Goal: Task Accomplishment & Management: Use online tool/utility

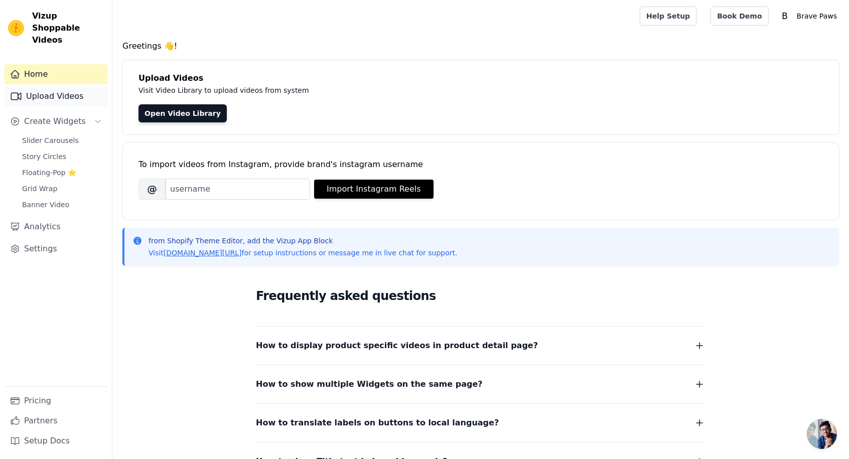
click at [52, 87] on link "Upload Videos" at bounding box center [56, 96] width 104 height 20
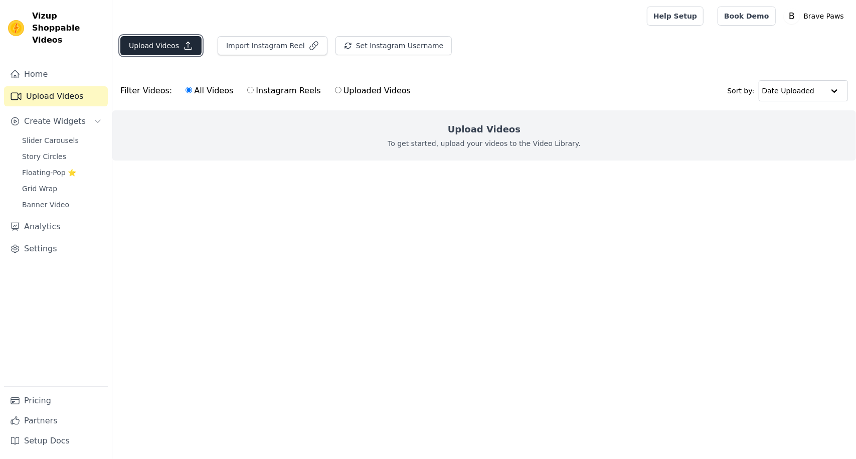
click at [147, 47] on button "Upload Videos" at bounding box center [160, 45] width 81 height 19
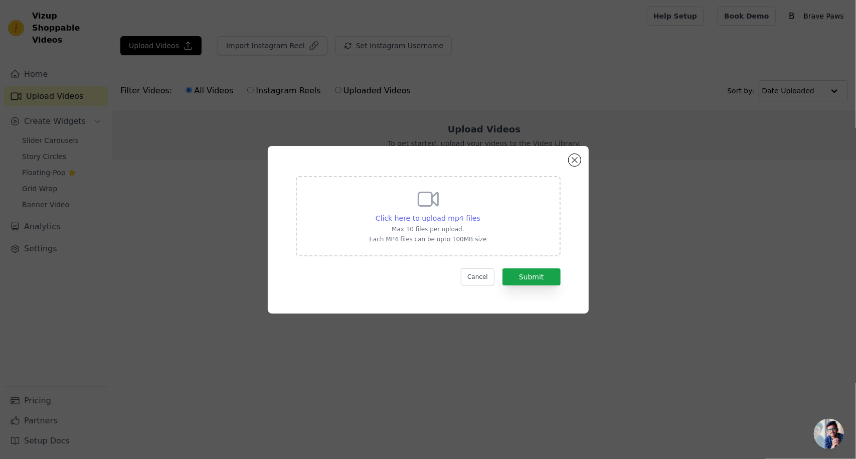
click at [409, 221] on span "Click here to upload mp4 files" at bounding box center [428, 218] width 105 height 8
click at [480, 213] on input "Click here to upload mp4 files Max 10 files per upload. Each MP4 files can be u…" at bounding box center [480, 213] width 1 height 1
type input "C:\fakepath\Green Lady Mobile Latest.mp4"
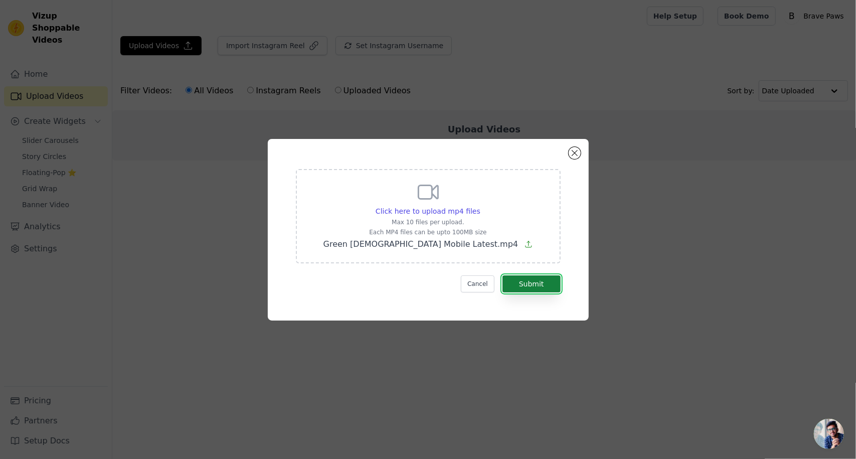
click at [536, 283] on button "Submit" at bounding box center [532, 283] width 58 height 17
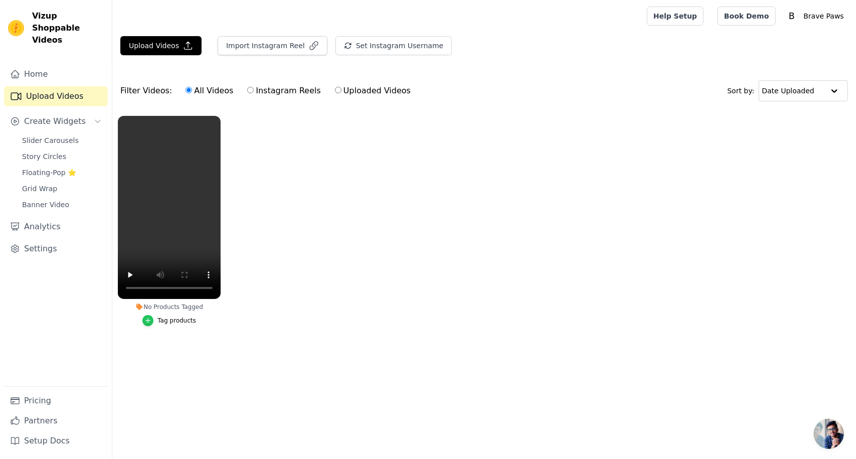
click at [147, 321] on icon "button" at bounding box center [147, 320] width 7 height 7
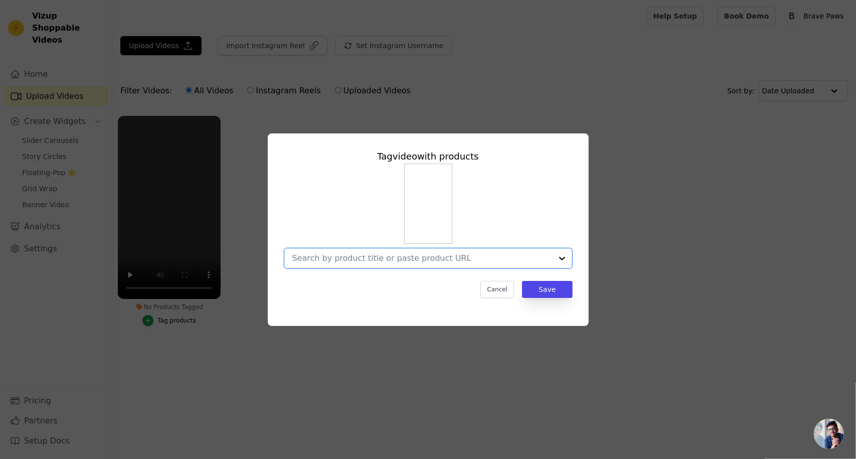
click at [530, 256] on input "No Products Tagged Tag video with products Option undefined, selected. Select i…" at bounding box center [422, 258] width 260 height 10
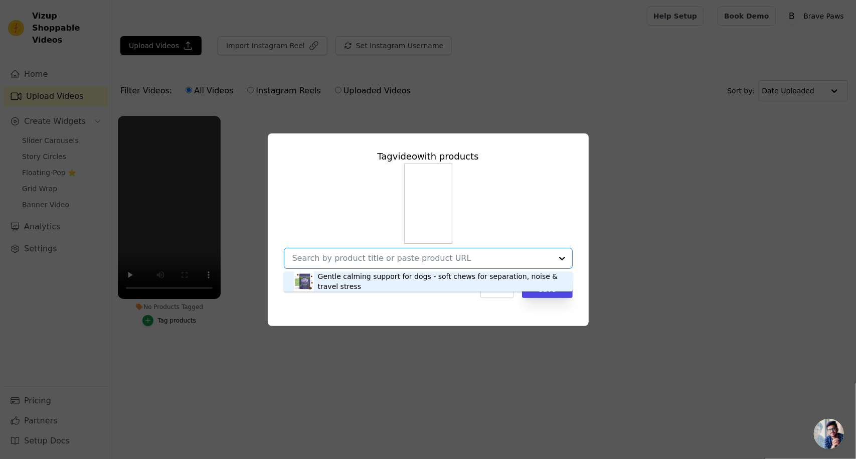
click at [454, 282] on div "Gentle calming support for dogs - soft chews for separation, noise & travel str…" at bounding box center [440, 281] width 245 height 20
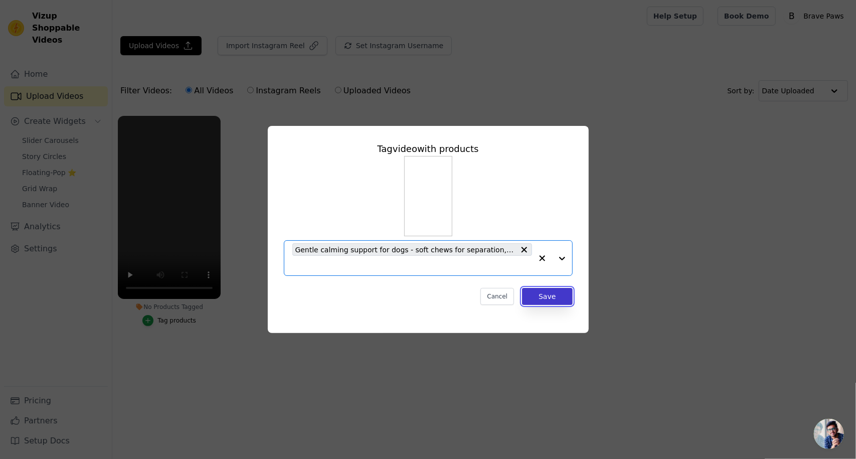
click at [555, 291] on button "Save" at bounding box center [547, 296] width 50 height 17
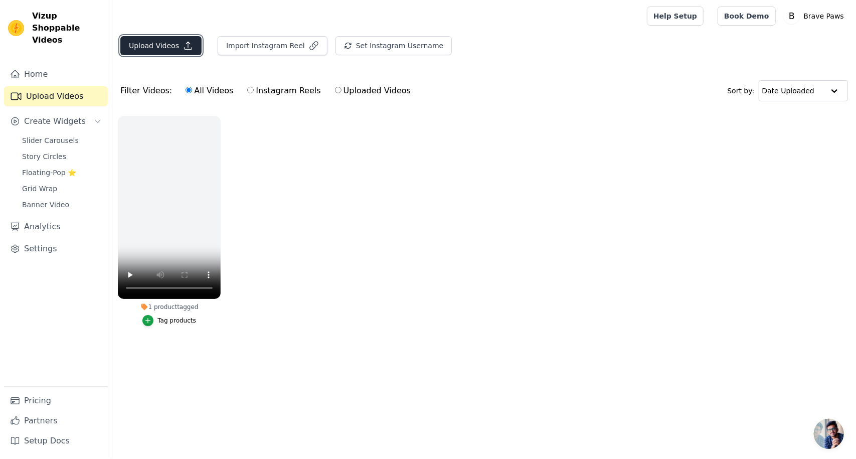
click at [164, 41] on button "Upload Videos" at bounding box center [160, 45] width 81 height 19
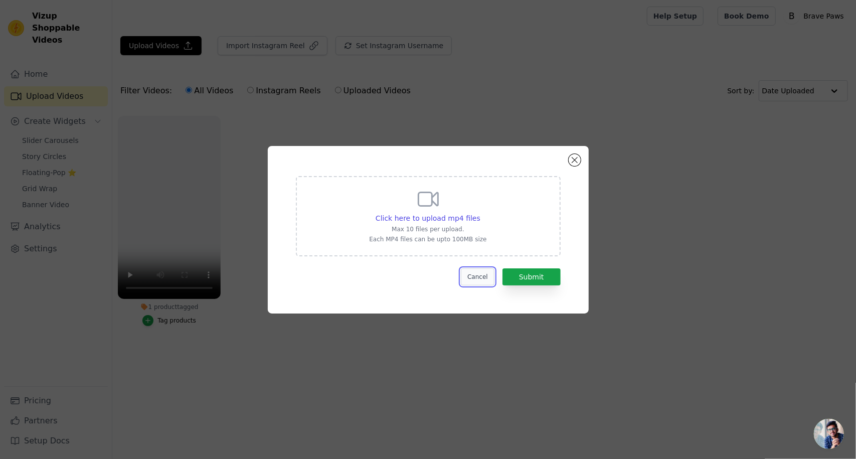
click at [476, 273] on button "Cancel" at bounding box center [478, 276] width 34 height 17
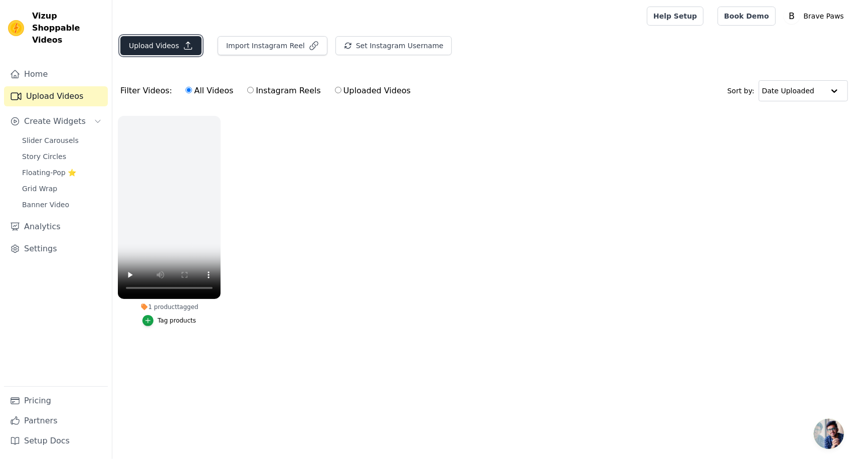
click at [157, 49] on button "Upload Videos" at bounding box center [160, 45] width 81 height 19
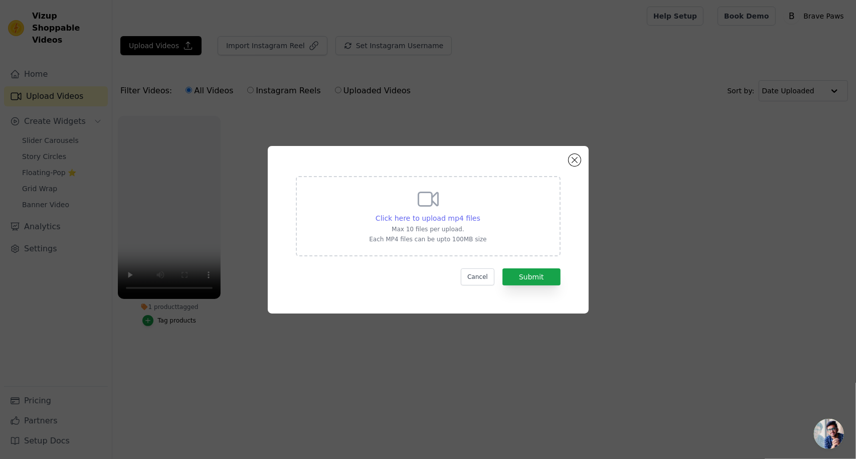
click at [434, 222] on span "Click here to upload mp4 files" at bounding box center [428, 218] width 105 height 8
click at [480, 213] on input "Click here to upload mp4 files Max 10 files per upload. Each MP4 files can be u…" at bounding box center [480, 213] width 1 height 1
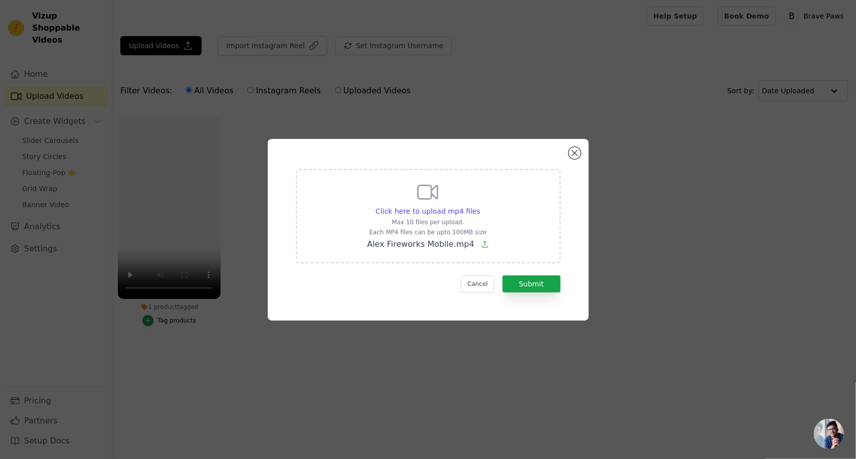
click at [439, 218] on p "Max 10 files per upload." at bounding box center [428, 222] width 122 height 8
click at [480, 206] on input "Click here to upload mp4 files Max 10 files per upload. Each MP4 files can be u…" at bounding box center [480, 206] width 1 height 1
click at [545, 287] on button "Submit" at bounding box center [532, 283] width 58 height 17
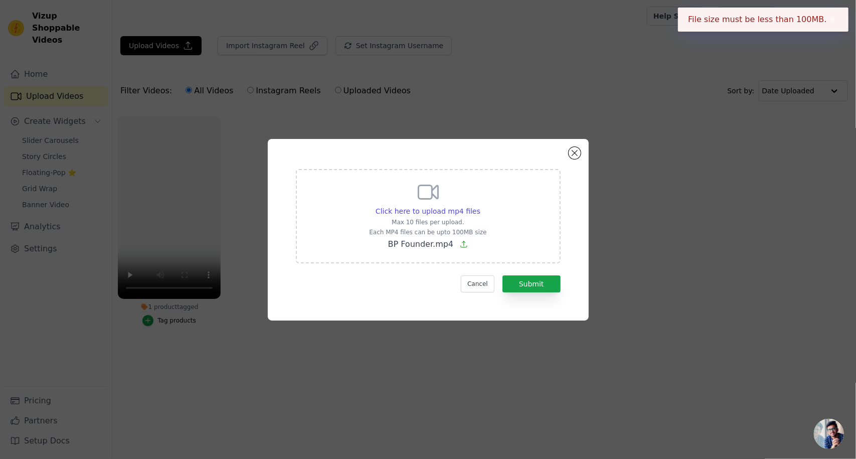
click at [837, 26] on div "File size must be less than 100MB. ✖" at bounding box center [763, 20] width 171 height 24
click at [830, 18] on button "✖" at bounding box center [833, 20] width 12 height 12
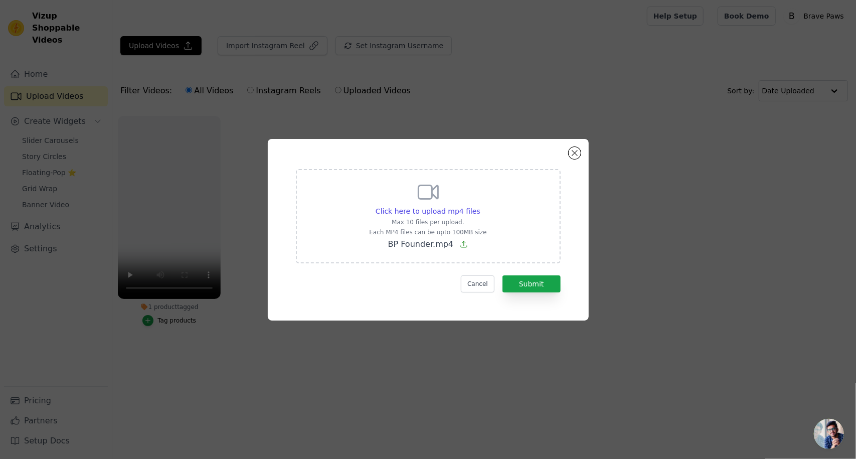
click at [433, 196] on icon at bounding box center [428, 192] width 24 height 24
click at [480, 206] on input "Click here to upload mp4 files Max 10 files per upload. Each MP4 files can be u…" at bounding box center [480, 206] width 1 height 1
type input "C:\fakepath\Alex Fireworks Mobile.mp4"
click at [531, 283] on button "Submit" at bounding box center [532, 283] width 58 height 17
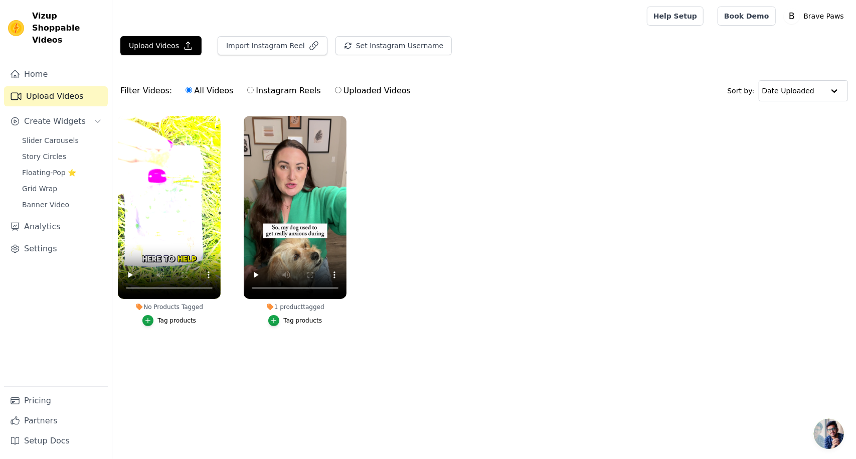
click at [172, 322] on div "Tag products" at bounding box center [176, 320] width 39 height 8
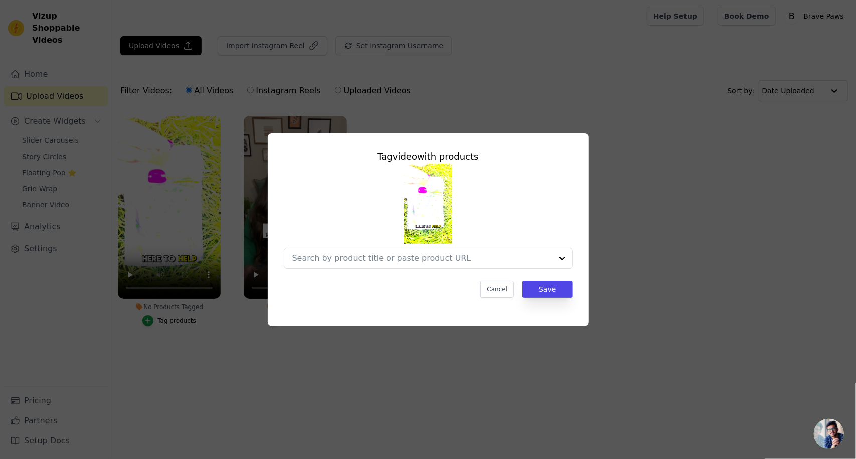
click at [430, 202] on img at bounding box center [428, 204] width 48 height 80
click at [452, 257] on input "No Products Tagged Tag video with products Option undefined, selected. Select i…" at bounding box center [422, 258] width 260 height 10
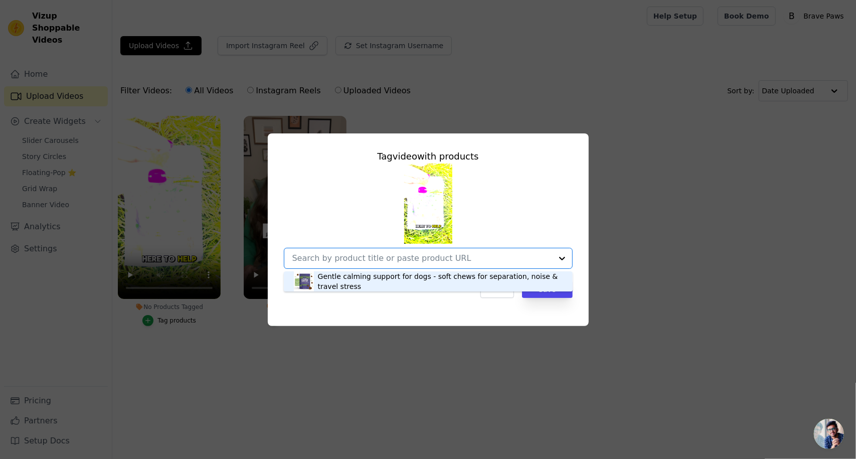
click at [424, 278] on div "Gentle calming support for dogs - soft chews for separation, noise & travel str…" at bounding box center [440, 281] width 245 height 20
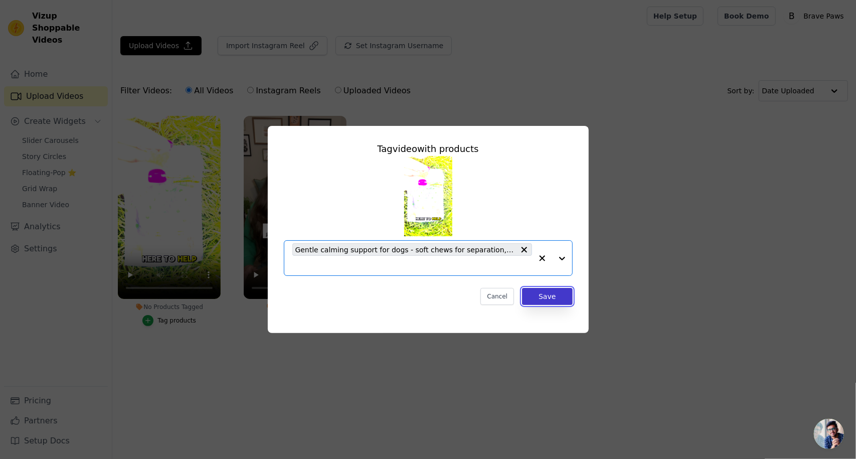
click at [544, 294] on button "Save" at bounding box center [547, 296] width 50 height 17
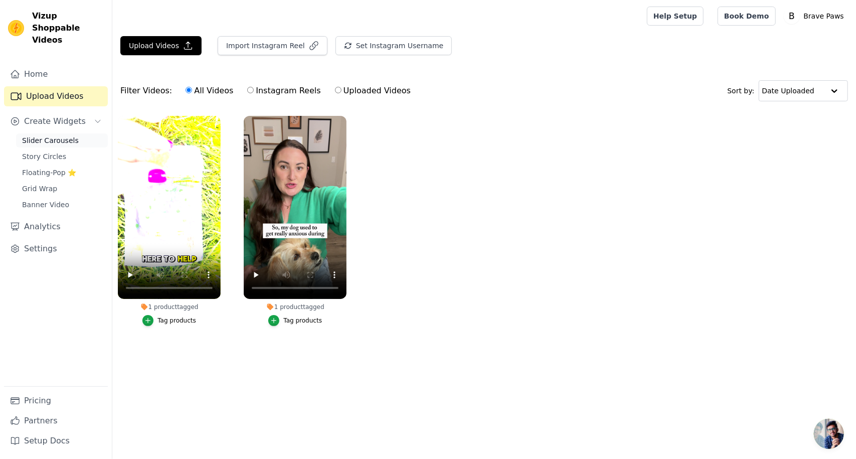
click at [52, 135] on span "Slider Carousels" at bounding box center [50, 140] width 57 height 10
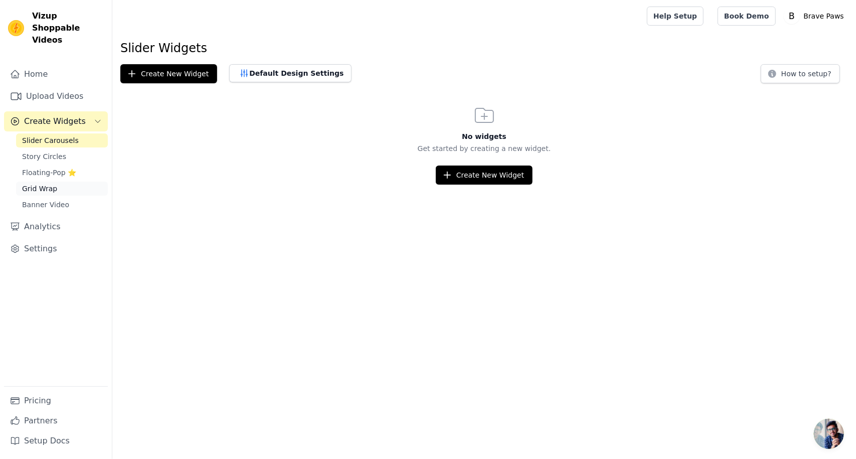
click at [75, 182] on link "Grid Wrap" at bounding box center [62, 189] width 92 height 14
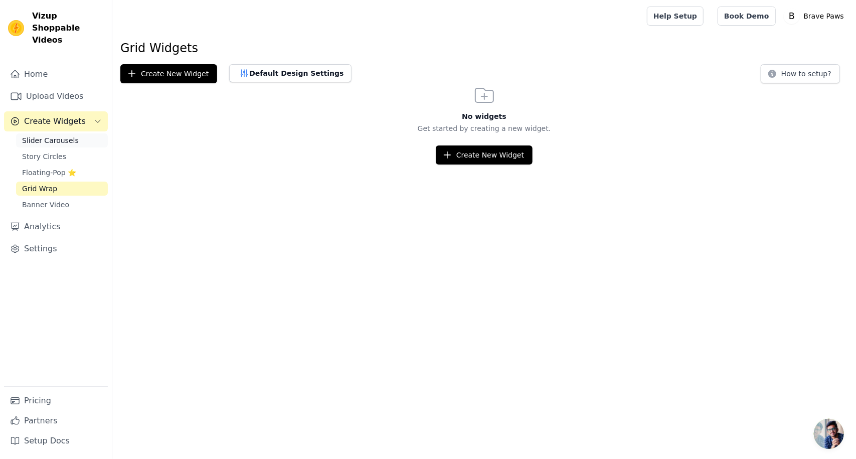
click at [87, 133] on link "Slider Carousels" at bounding box center [62, 140] width 92 height 14
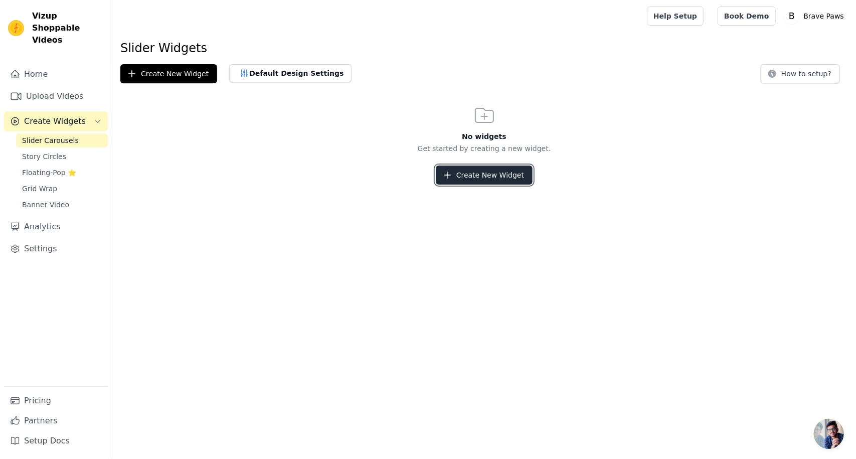
click at [492, 179] on button "Create New Widget" at bounding box center [484, 175] width 97 height 19
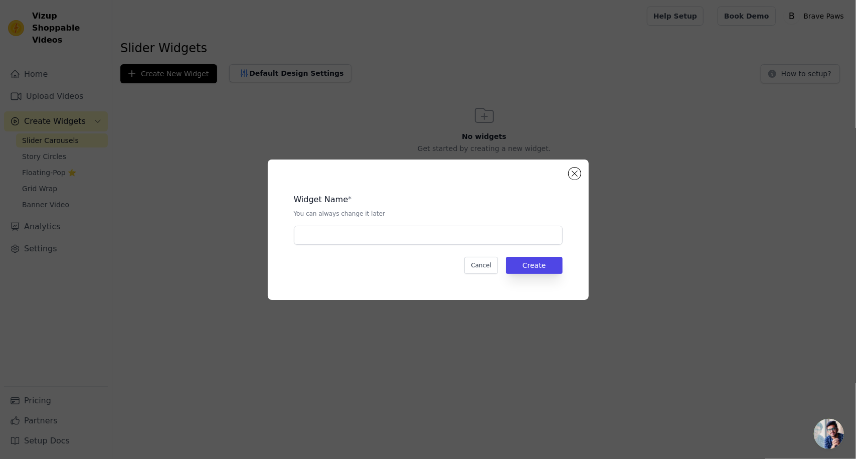
click at [401, 244] on div "Widget Name * You can always change it later Cancel Create" at bounding box center [428, 230] width 289 height 108
click at [406, 238] on input "text" at bounding box center [428, 235] width 269 height 19
click at [489, 260] on button "Cancel" at bounding box center [481, 265] width 34 height 17
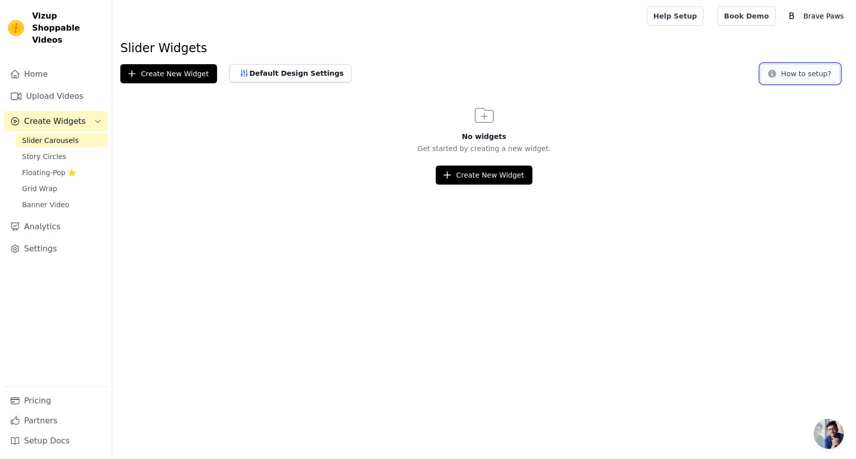
click at [809, 79] on button "How to setup?" at bounding box center [800, 73] width 79 height 19
click at [460, 178] on button "Create New Widget" at bounding box center [484, 175] width 97 height 19
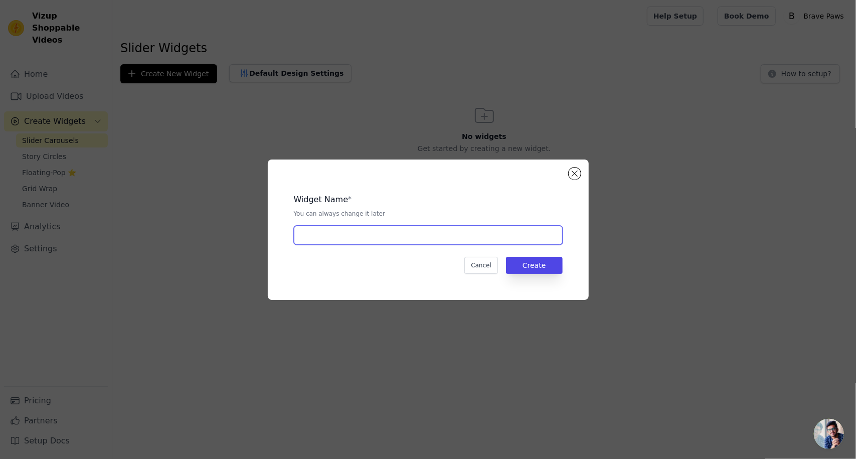
click at [344, 238] on input "text" at bounding box center [428, 235] width 269 height 19
type input "INF Slider"
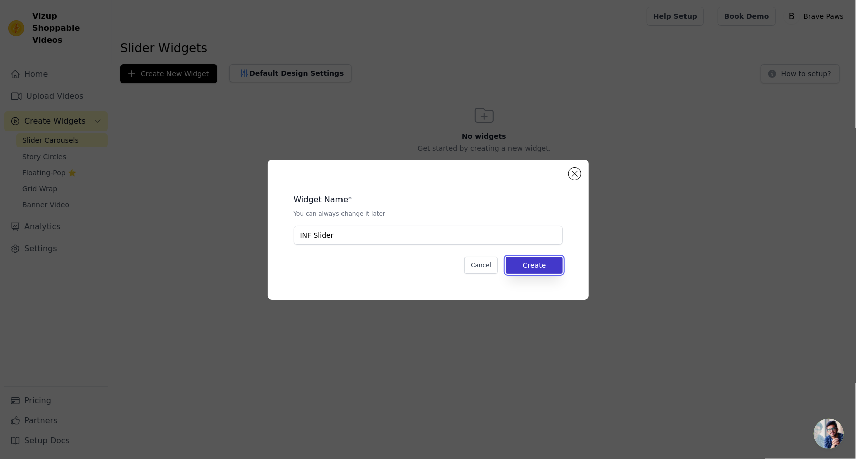
click at [523, 265] on button "Create" at bounding box center [534, 265] width 57 height 17
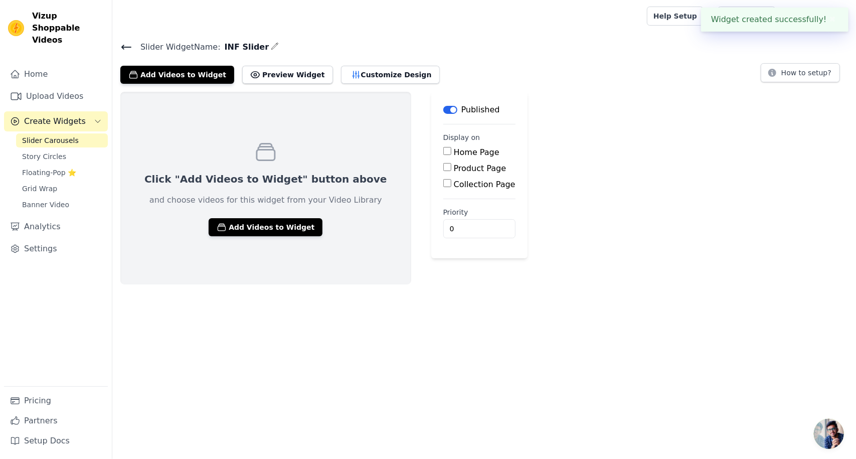
click at [443, 167] on input "Product Page" at bounding box center [447, 167] width 8 height 8
checkbox input "true"
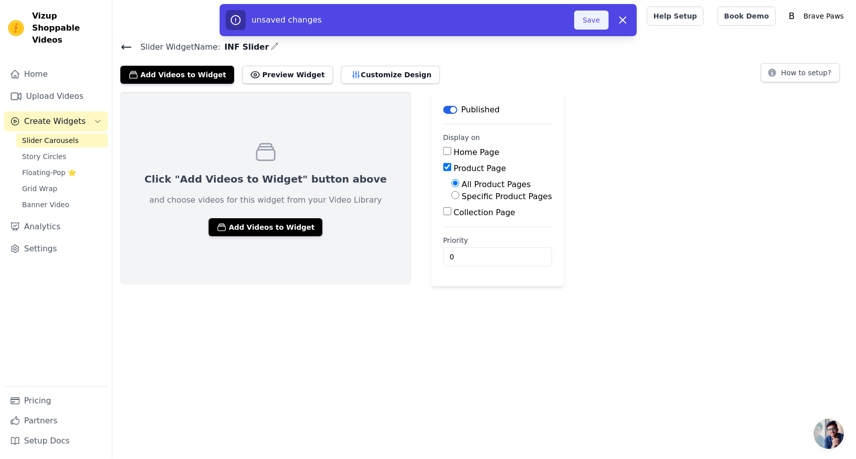
click at [584, 22] on button "Save" at bounding box center [591, 20] width 34 height 19
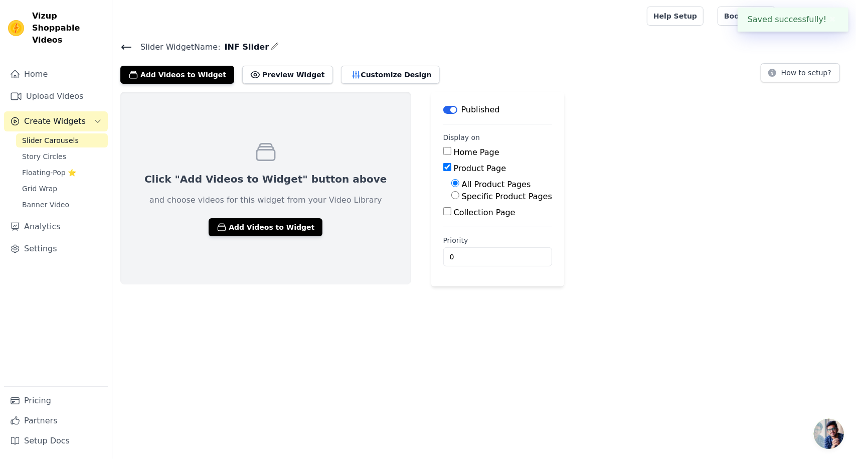
click at [582, 192] on div "Click "Add Videos to Widget" button above and choose videos for this widget fro…" at bounding box center [484, 189] width 744 height 195
click at [256, 231] on button "Add Videos to Widget" at bounding box center [266, 227] width 114 height 18
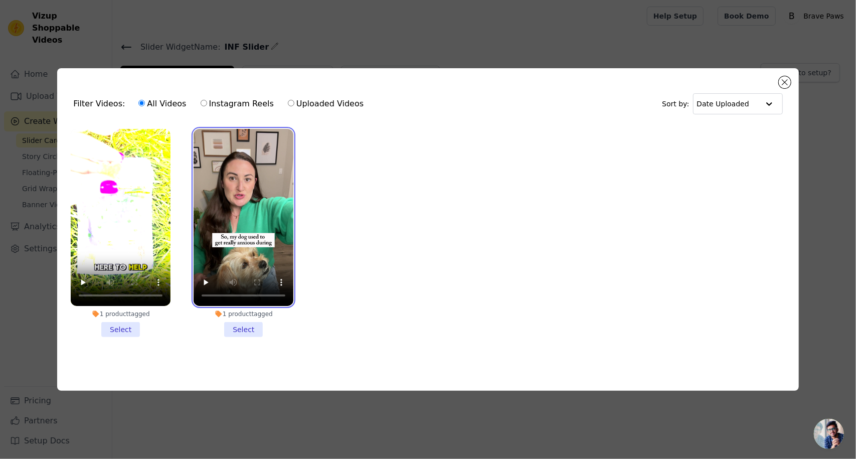
click at [245, 189] on video at bounding box center [244, 218] width 100 height 178
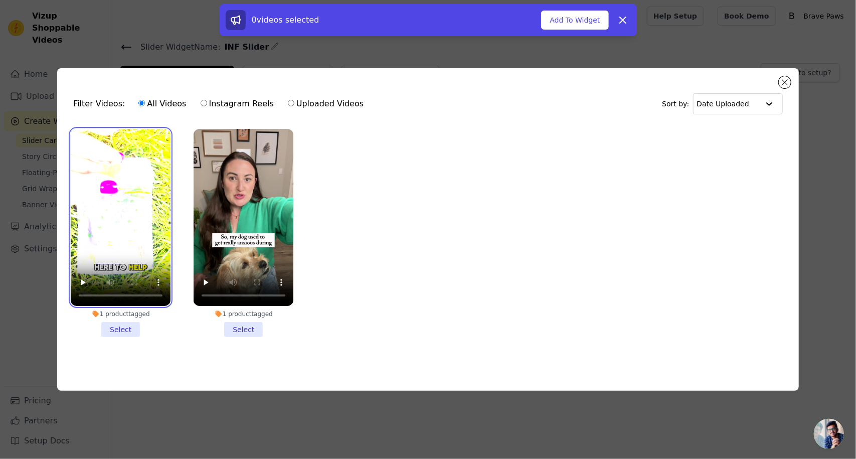
click at [141, 184] on video at bounding box center [121, 218] width 100 height 178
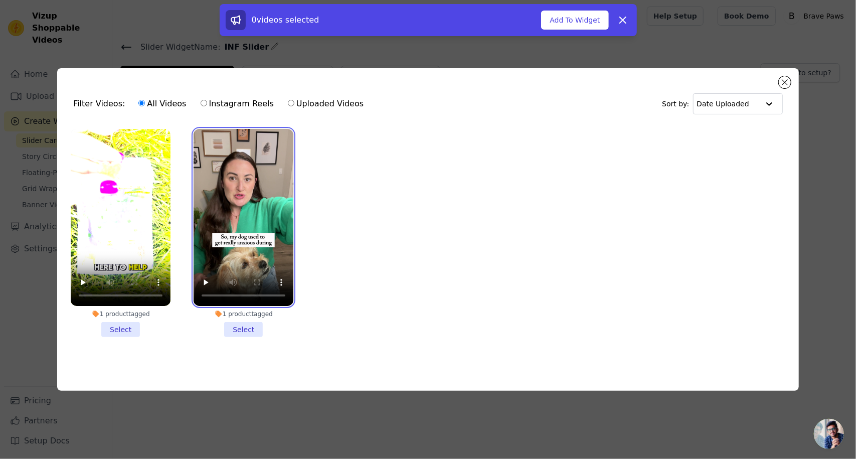
click at [247, 191] on video at bounding box center [244, 218] width 100 height 178
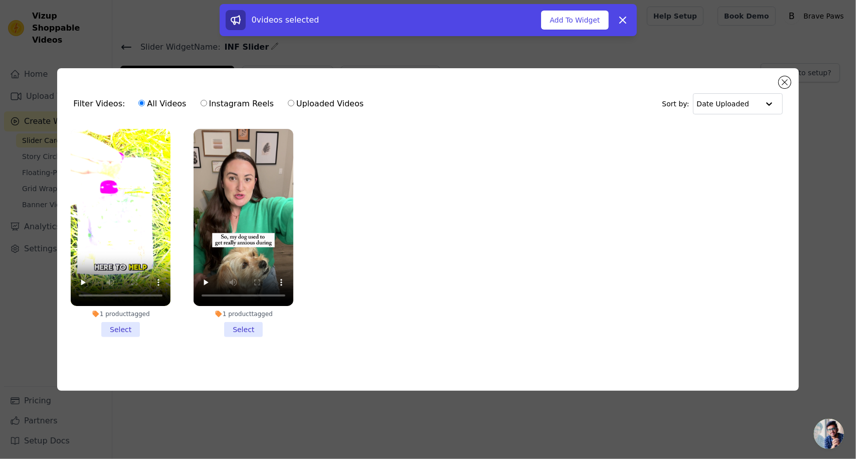
click at [248, 324] on li "1 product tagged Select" at bounding box center [244, 233] width 100 height 209
click at [0, 0] on input "1 product tagged Select" at bounding box center [0, 0] width 0 height 0
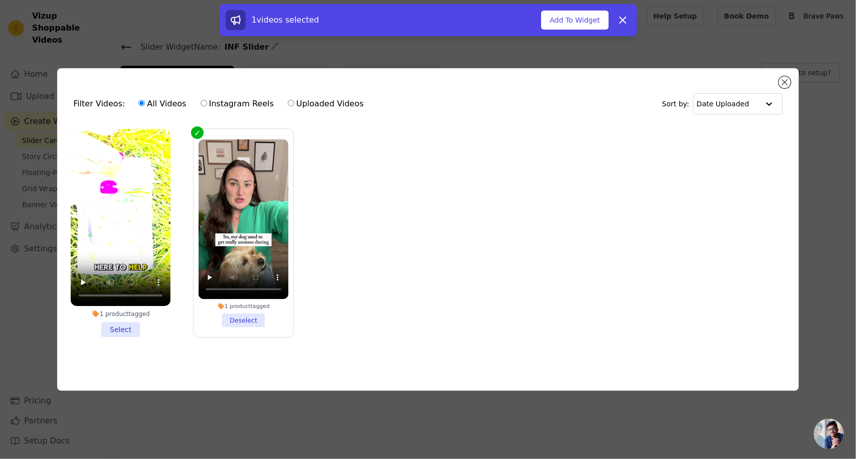
click at [118, 326] on li "1 product tagged Select" at bounding box center [121, 233] width 100 height 209
click at [0, 0] on input "1 product tagged Select" at bounding box center [0, 0] width 0 height 0
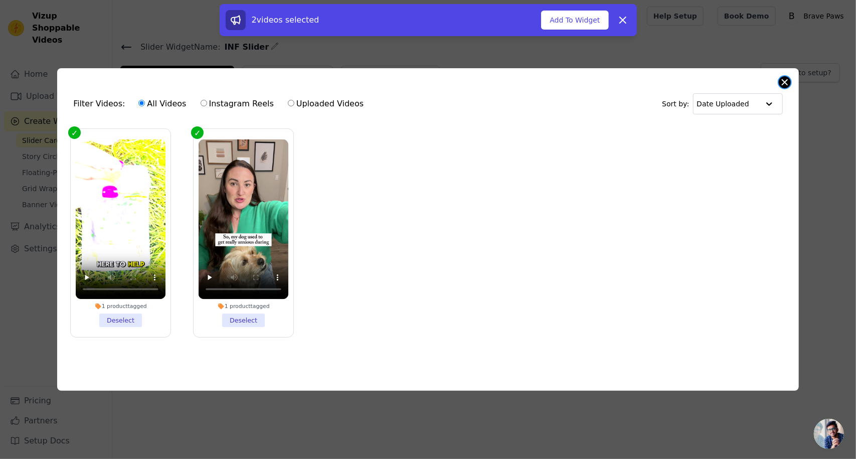
click at [783, 78] on button "Close modal" at bounding box center [785, 82] width 12 height 12
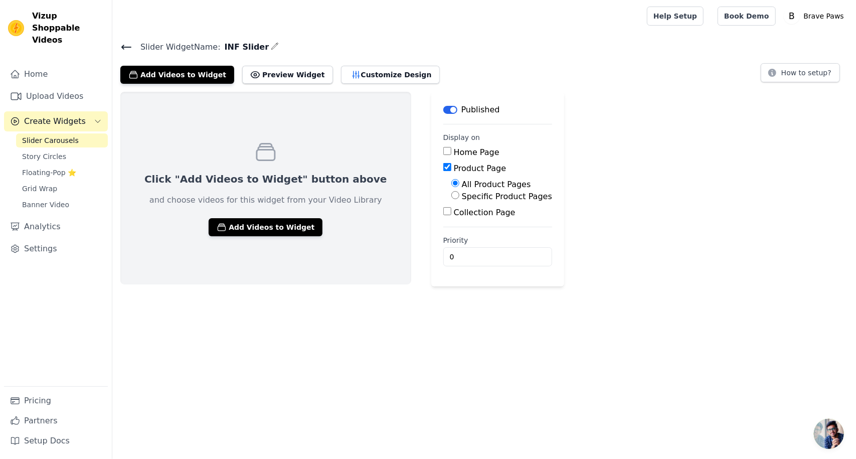
click at [662, 224] on div "Click "Add Videos to Widget" button above and choose videos for this widget fro…" at bounding box center [484, 189] width 744 height 195
click at [254, 226] on button "Add Videos to Widget" at bounding box center [266, 227] width 114 height 18
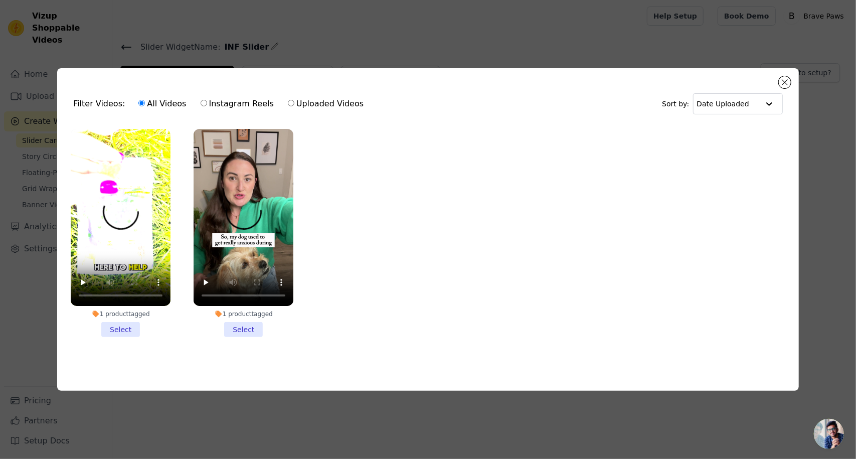
click at [246, 332] on li "1 product tagged Select" at bounding box center [244, 233] width 100 height 209
click at [0, 0] on input "1 product tagged Select" at bounding box center [0, 0] width 0 height 0
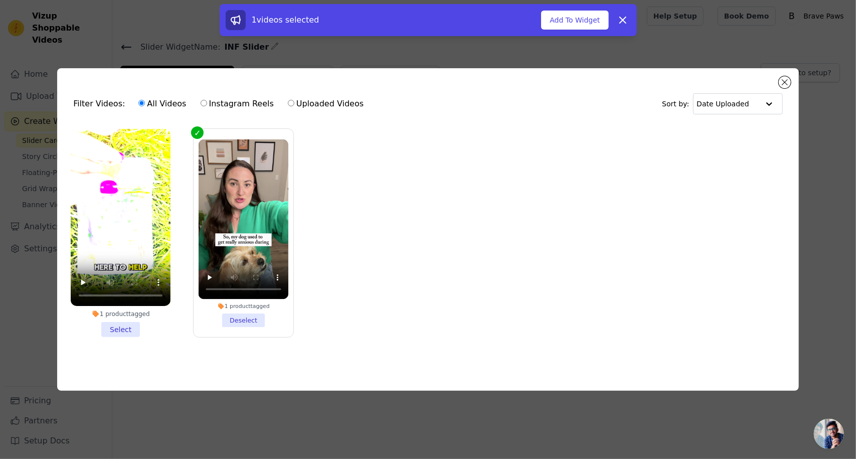
click at [124, 326] on li "1 product tagged Select" at bounding box center [121, 233] width 100 height 209
click at [0, 0] on input "1 product tagged Select" at bounding box center [0, 0] width 0 height 0
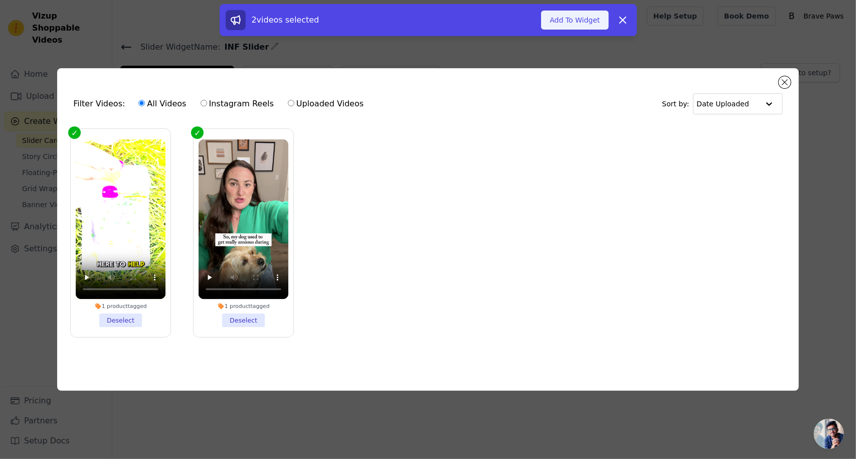
click at [580, 23] on button "Add To Widget" at bounding box center [574, 20] width 67 height 19
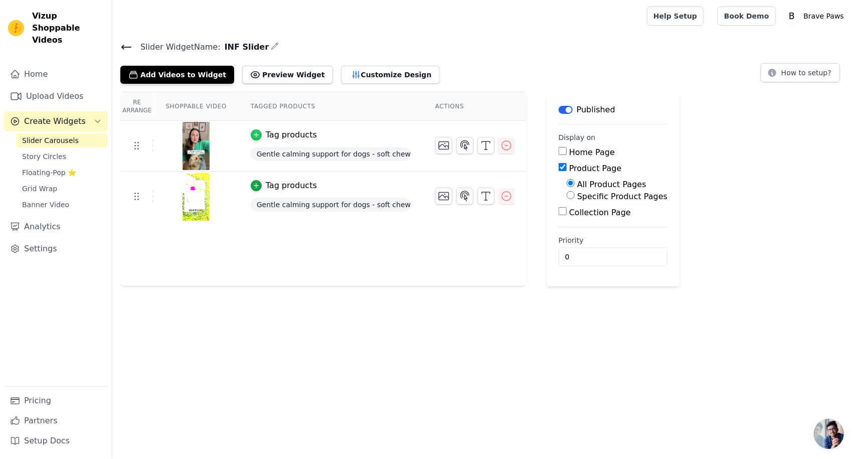
click at [253, 132] on icon "button" at bounding box center [256, 134] width 7 height 7
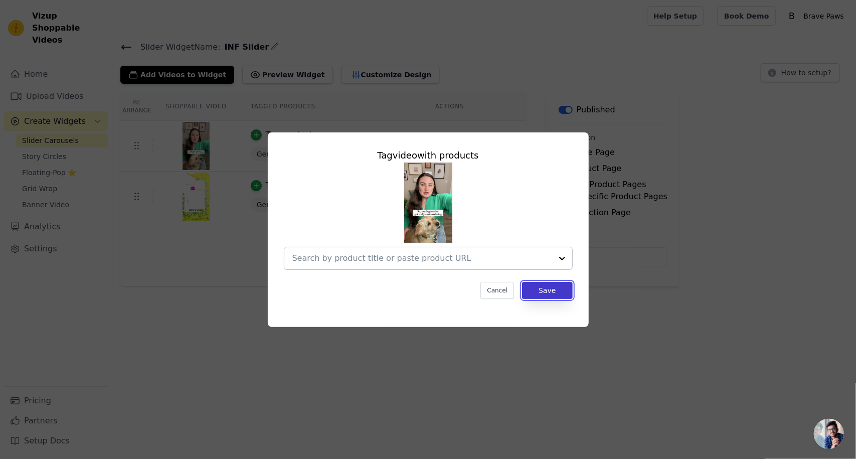
click at [545, 289] on button "Save" at bounding box center [547, 290] width 50 height 17
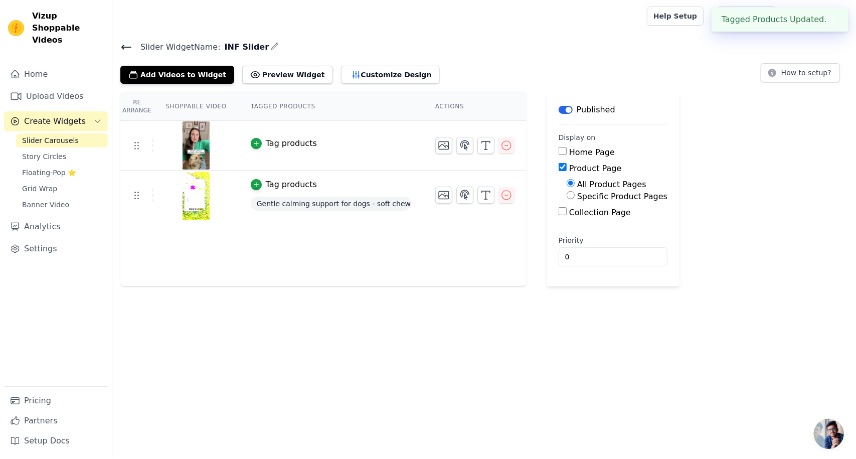
click at [282, 179] on div "Tag products" at bounding box center [291, 185] width 51 height 12
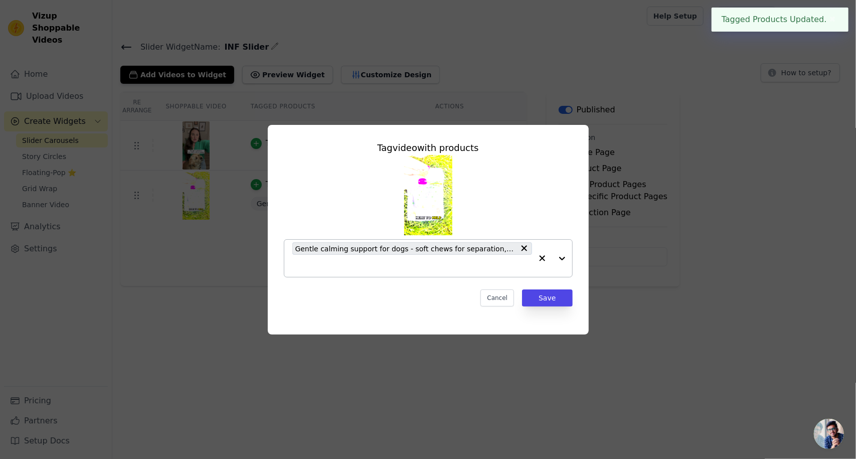
drag, startPoint x: 522, startPoint y: 249, endPoint x: 525, endPoint y: 264, distance: 15.3
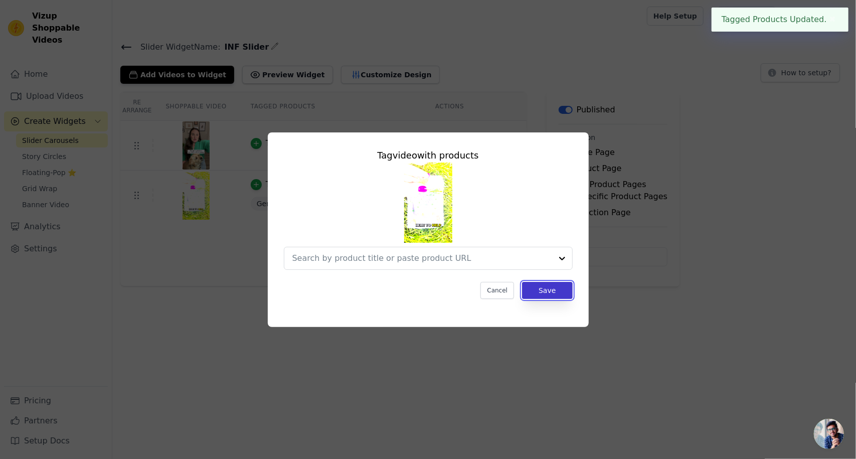
click at [545, 293] on button "Save" at bounding box center [547, 290] width 50 height 17
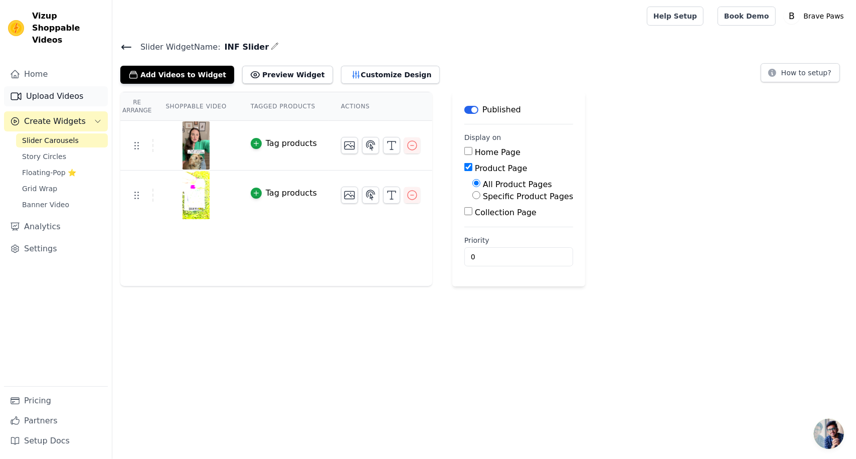
click at [42, 86] on link "Upload Videos" at bounding box center [56, 96] width 104 height 20
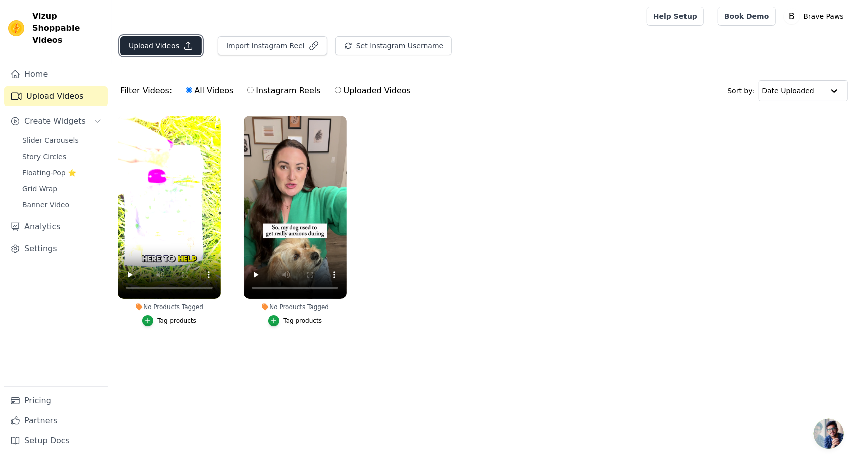
click at [150, 49] on button "Upload Videos" at bounding box center [160, 45] width 81 height 19
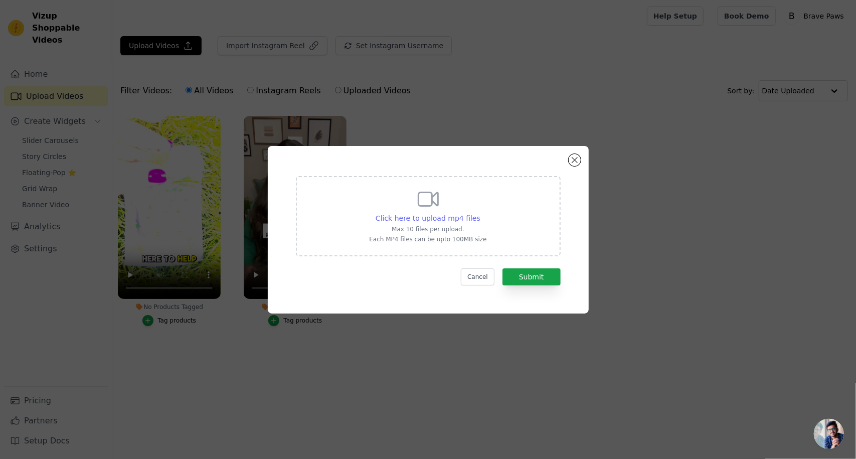
click at [413, 222] on span "Click here to upload mp4 files" at bounding box center [428, 218] width 105 height 8
click at [480, 213] on input "Click here to upload mp4 files Max 10 files per upload. Each MP4 files can be u…" at bounding box center [480, 213] width 1 height 1
type input "C:\fakepath\Alex Storm Mobile.mp4"
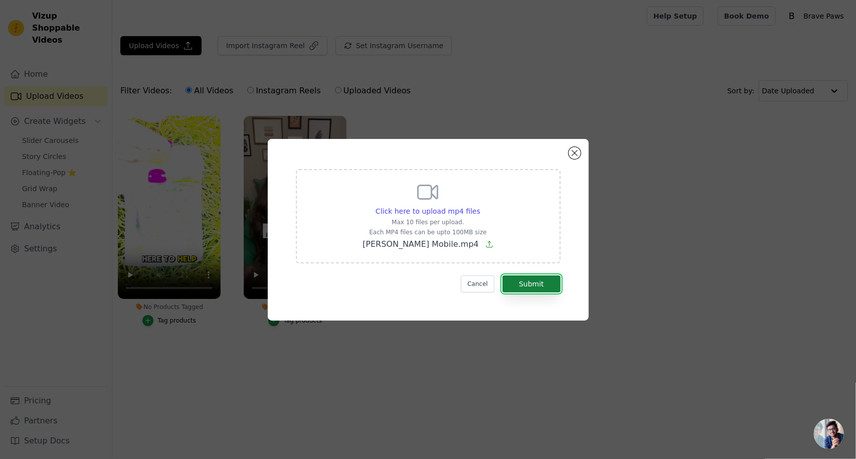
click at [535, 278] on button "Submit" at bounding box center [532, 283] width 58 height 17
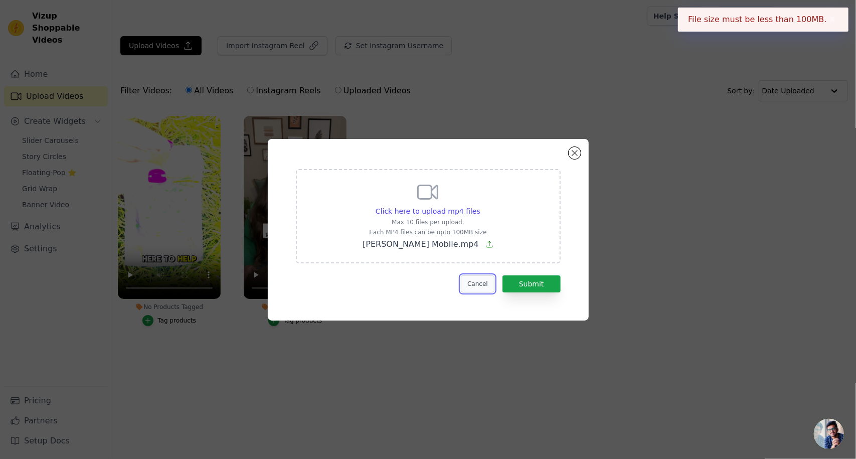
click at [485, 283] on button "Cancel" at bounding box center [478, 283] width 34 height 17
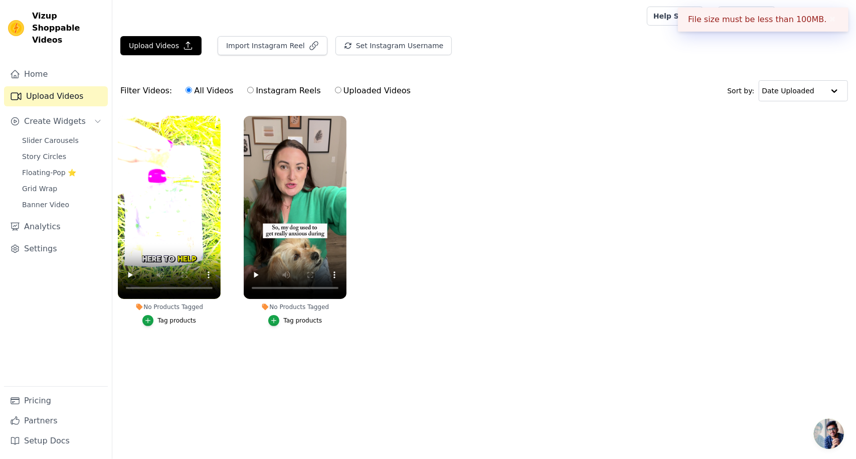
click at [562, 252] on ul "No Products Tagged Tag products No Products Tagged Tag products" at bounding box center [484, 230] width 744 height 241
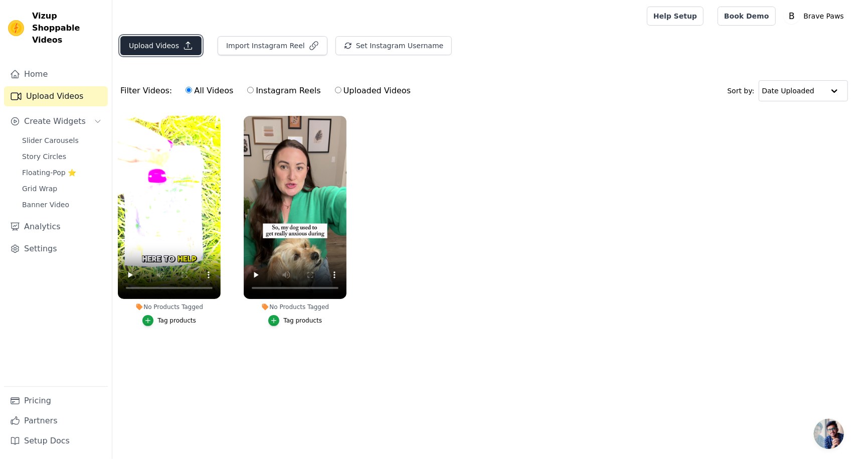
click at [155, 46] on button "Upload Videos" at bounding box center [160, 45] width 81 height 19
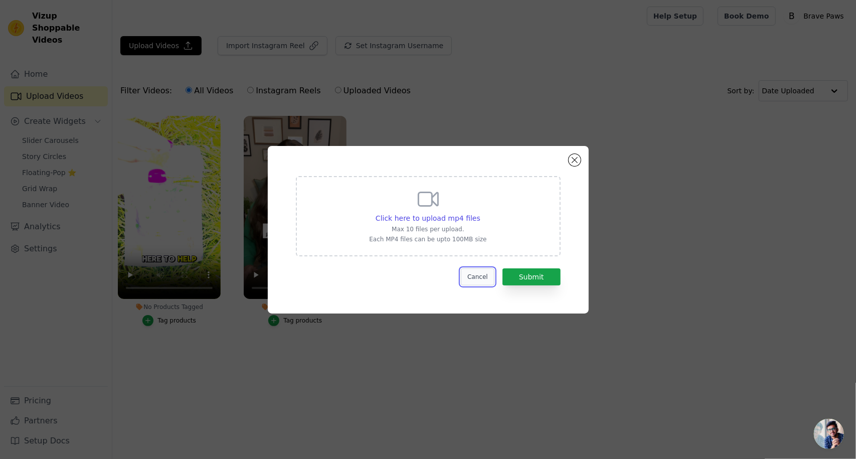
click at [480, 274] on button "Cancel" at bounding box center [478, 276] width 34 height 17
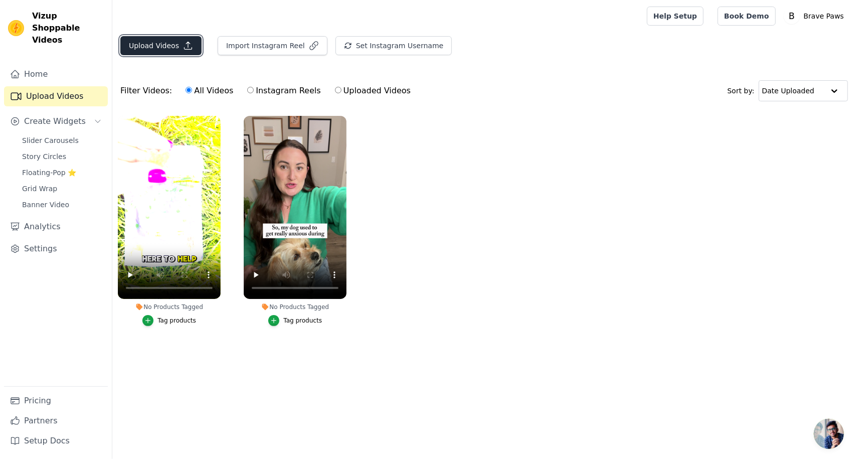
click at [146, 48] on button "Upload Videos" at bounding box center [160, 45] width 81 height 19
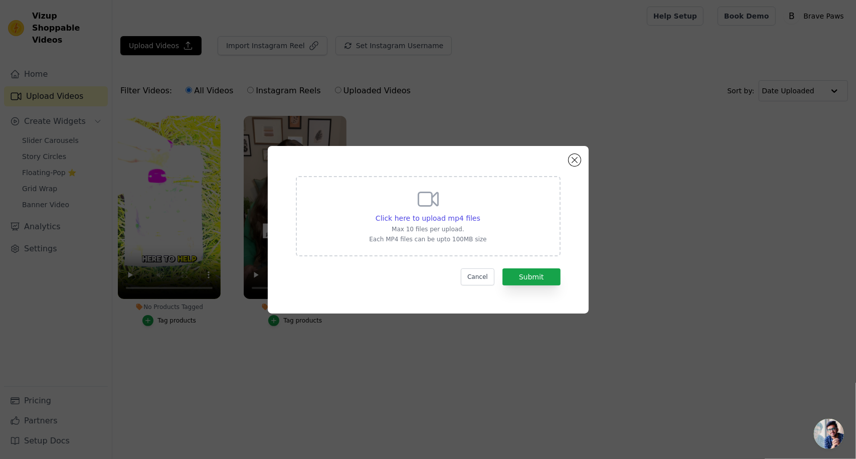
click at [393, 197] on div "Click here to upload mp4 files Max 10 files per upload. Each MP4 files can be u…" at bounding box center [427, 215] width 117 height 56
click at [480, 213] on input "Click here to upload mp4 files Max 10 files per upload. Each MP4 files can be u…" at bounding box center [480, 213] width 1 height 1
type input "C:\fakepath\Alex Storm Mobile.mp4"
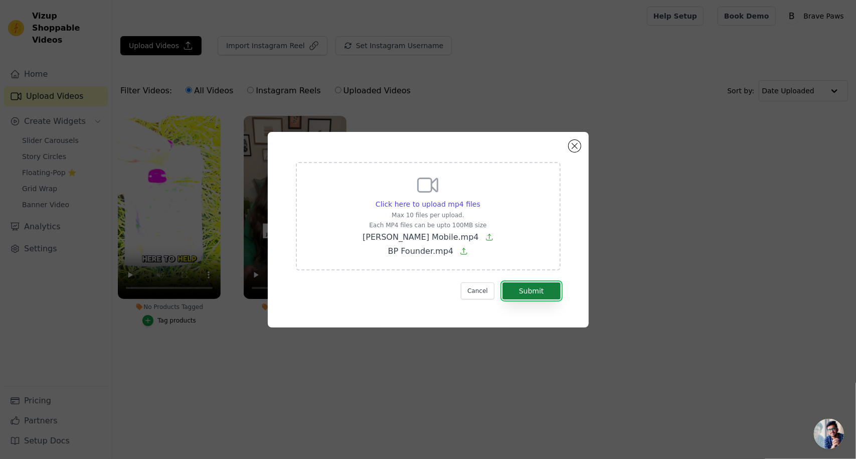
click at [533, 293] on button "Submit" at bounding box center [532, 290] width 58 height 17
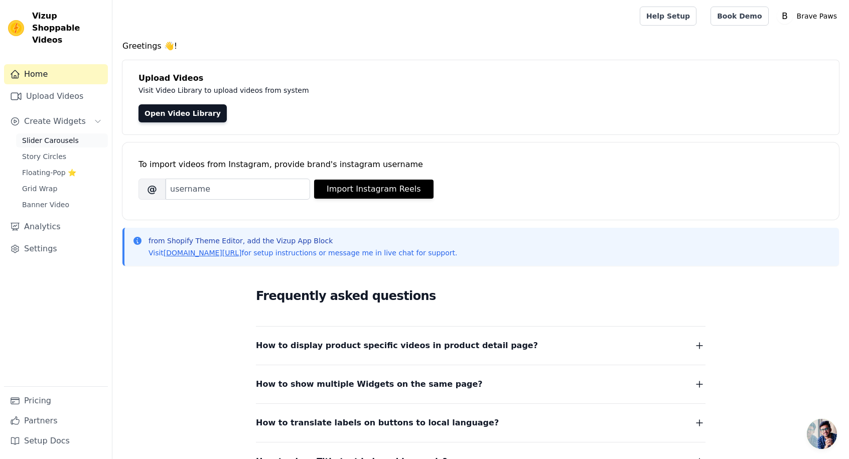
click at [65, 133] on link "Slider Carousels" at bounding box center [62, 140] width 92 height 14
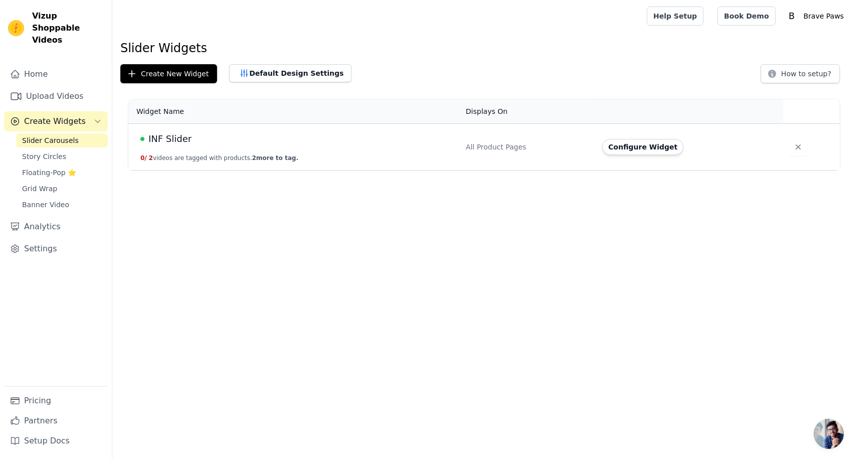
click at [65, 133] on link "Slider Carousels" at bounding box center [62, 140] width 92 height 14
click at [58, 151] on span "Story Circles" at bounding box center [44, 156] width 44 height 10
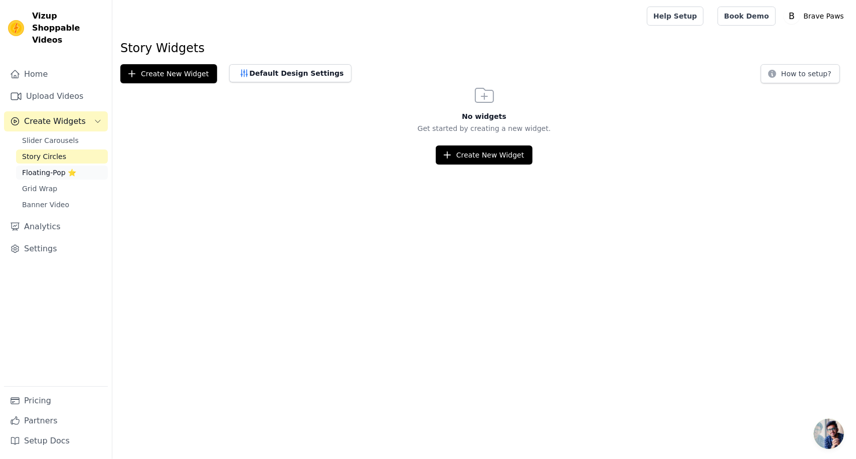
click at [74, 166] on link "Floating-Pop ⭐" at bounding box center [62, 173] width 92 height 14
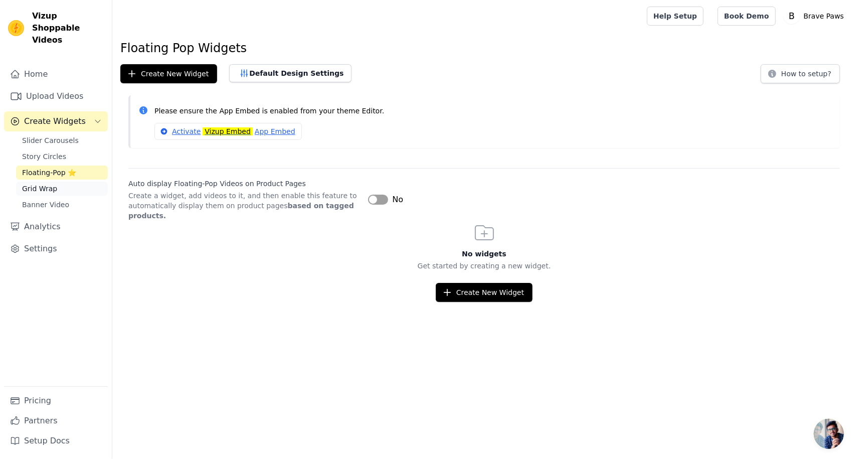
click at [70, 182] on link "Grid Wrap" at bounding box center [62, 189] width 92 height 14
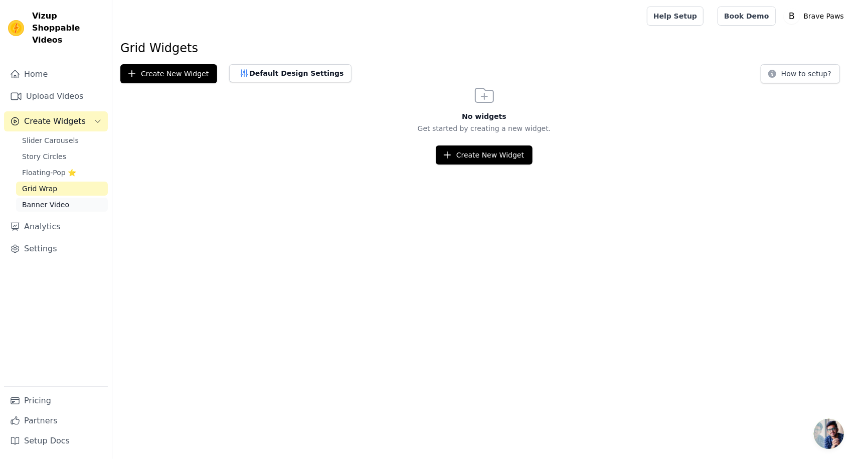
click at [70, 198] on link "Banner Video" at bounding box center [62, 205] width 92 height 14
click at [60, 440] on link "Setup Docs" at bounding box center [56, 441] width 104 height 20
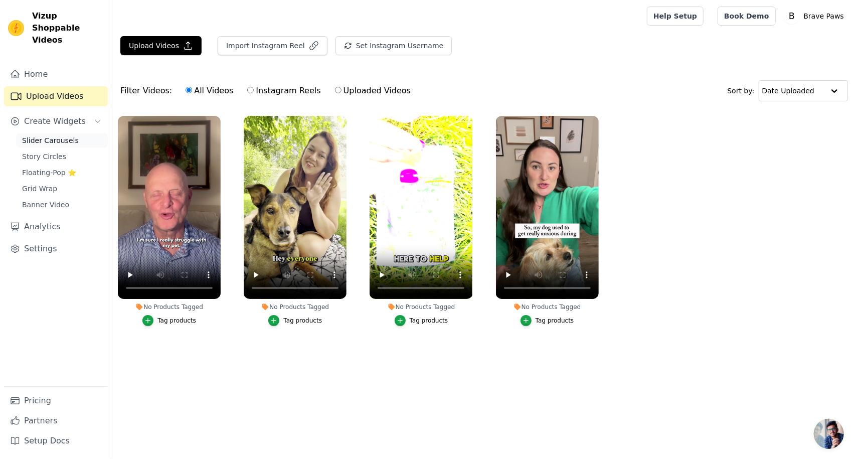
click at [60, 135] on span "Slider Carousels" at bounding box center [50, 140] width 57 height 10
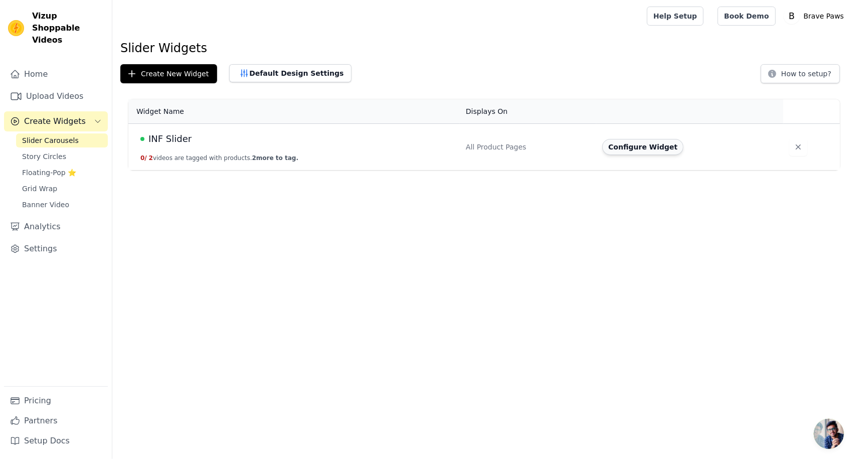
click at [655, 147] on button "Configure Widget" at bounding box center [642, 147] width 81 height 16
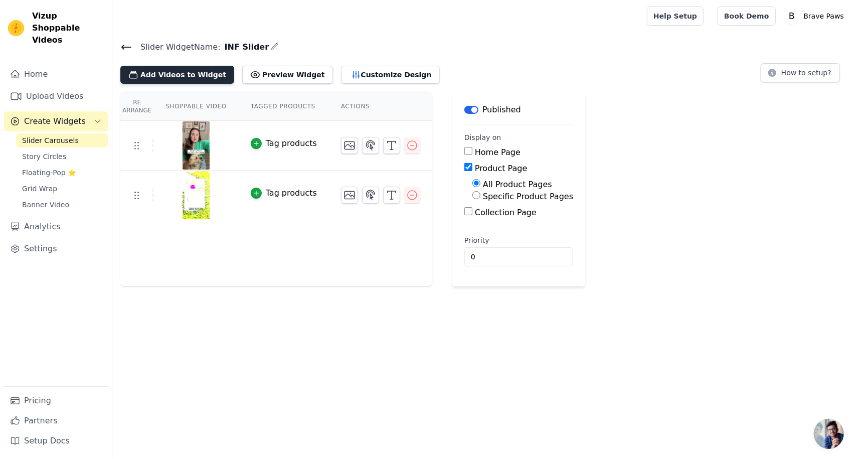
click at [199, 69] on button "Add Videos to Widget" at bounding box center [177, 75] width 114 height 18
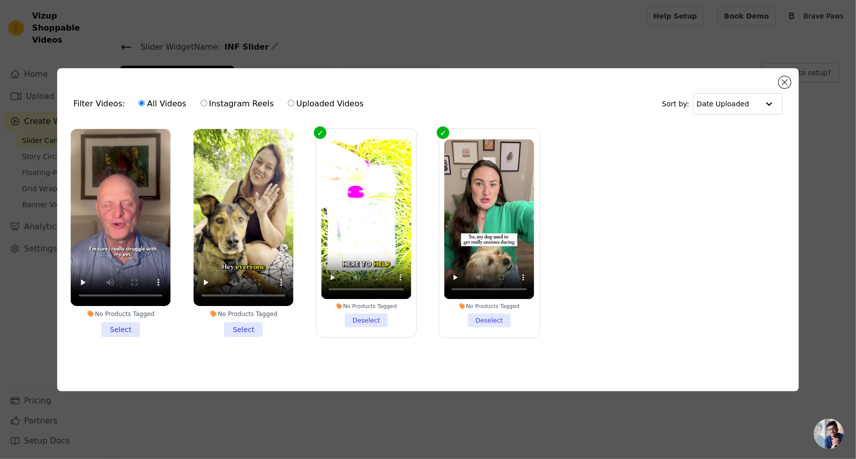
click at [232, 329] on li "No Products Tagged Select" at bounding box center [244, 233] width 100 height 209
click at [0, 0] on input "No Products Tagged Select" at bounding box center [0, 0] width 0 height 0
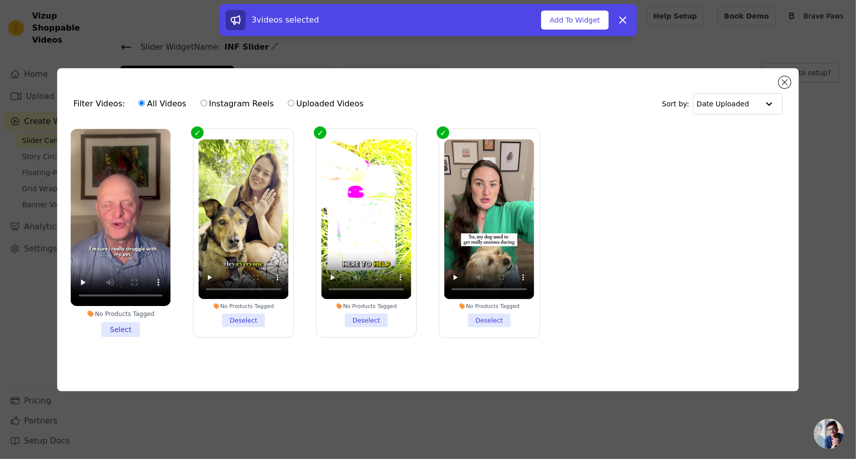
click at [96, 328] on li "No Products Tagged Select" at bounding box center [121, 233] width 100 height 209
click at [0, 0] on input "No Products Tagged Select" at bounding box center [0, 0] width 0 height 0
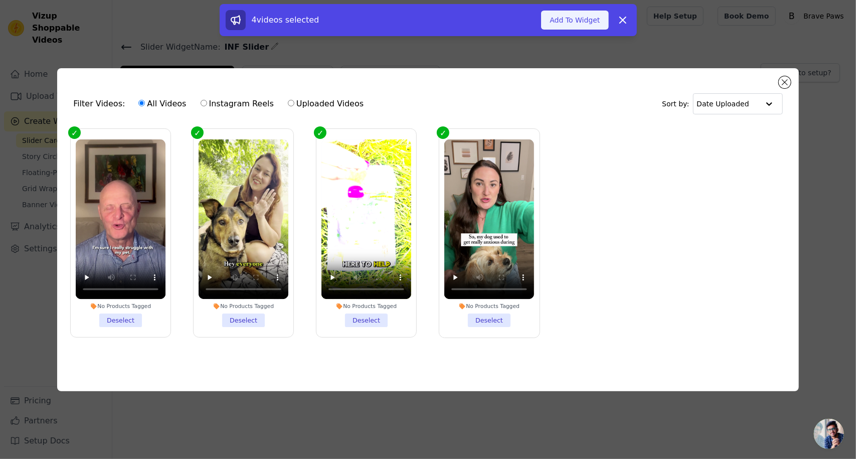
click at [594, 23] on button "Add To Widget" at bounding box center [574, 20] width 67 height 19
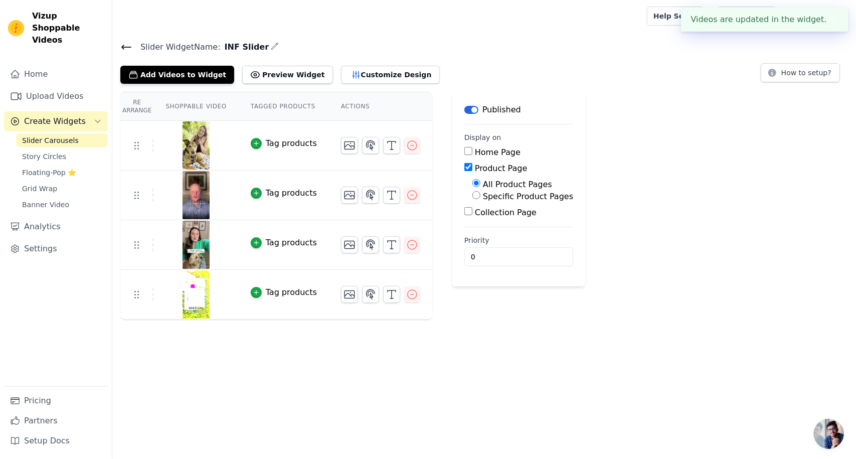
click at [690, 177] on div "Re Arrange Shoppable Video Tagged Products Actions Tag products Tag products Ta…" at bounding box center [484, 206] width 744 height 228
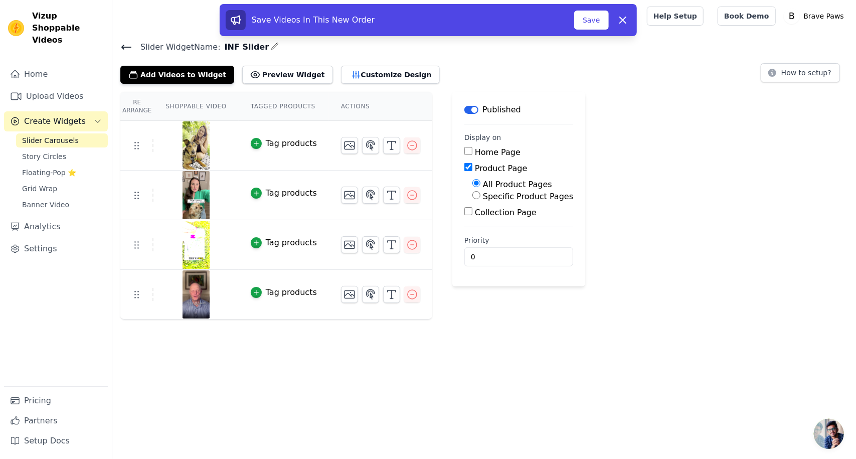
click at [338, 319] on html "Vizup Shoppable Videos Home Upload Videos Create Widgets Slider Carousels Story…" at bounding box center [428, 159] width 856 height 319
click at [593, 18] on button "Save" at bounding box center [591, 20] width 34 height 19
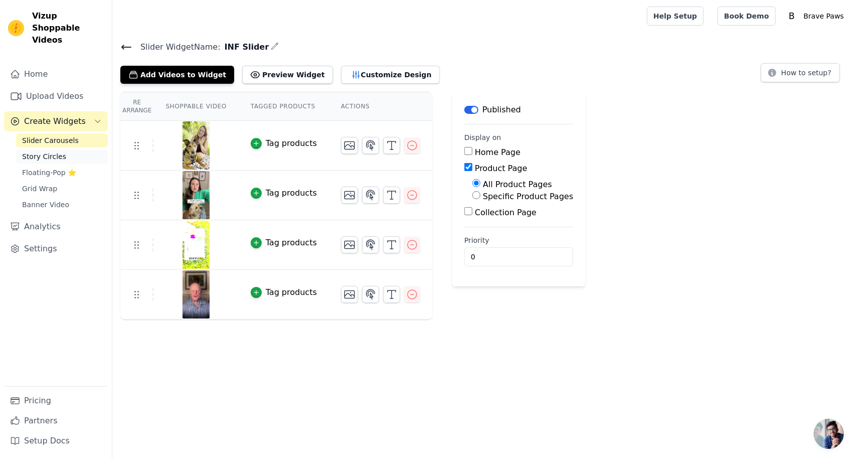
click at [63, 149] on link "Story Circles" at bounding box center [62, 156] width 92 height 14
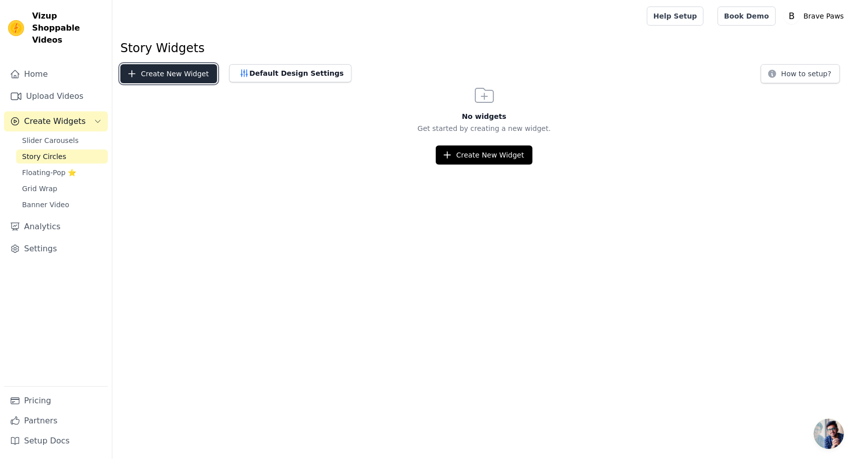
click at [182, 71] on button "Create New Widget" at bounding box center [168, 73] width 97 height 19
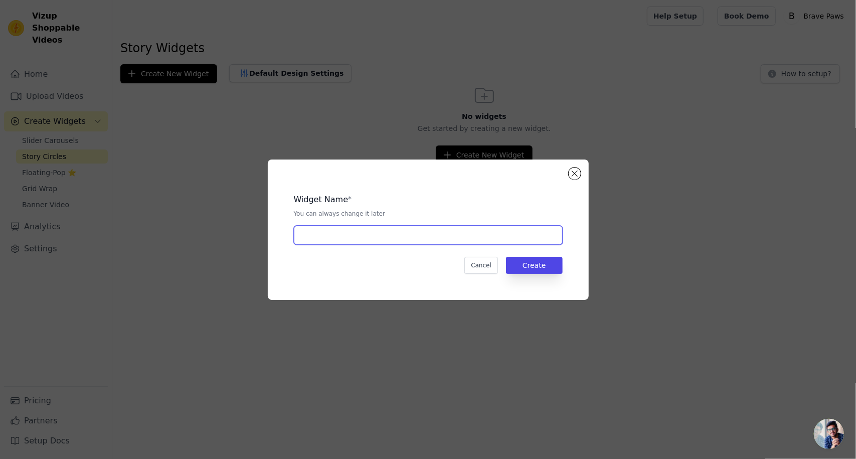
click at [356, 242] on input "text" at bounding box center [428, 235] width 269 height 19
type input "INF Story Widget"
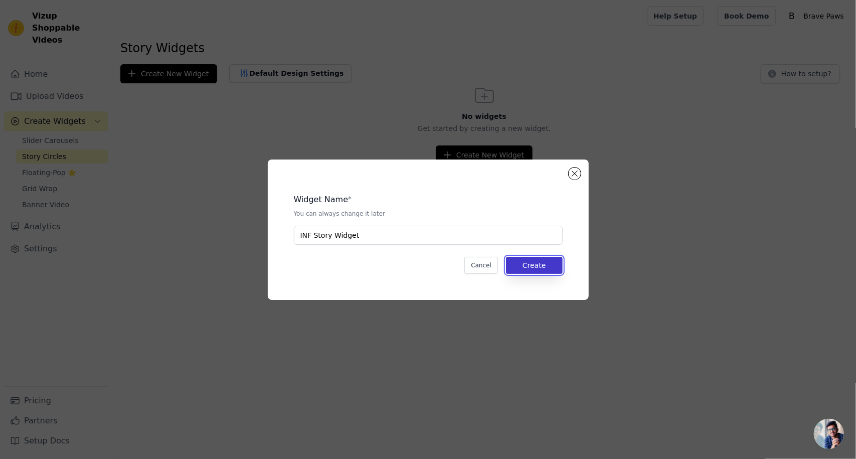
click at [524, 264] on button "Create" at bounding box center [534, 265] width 57 height 17
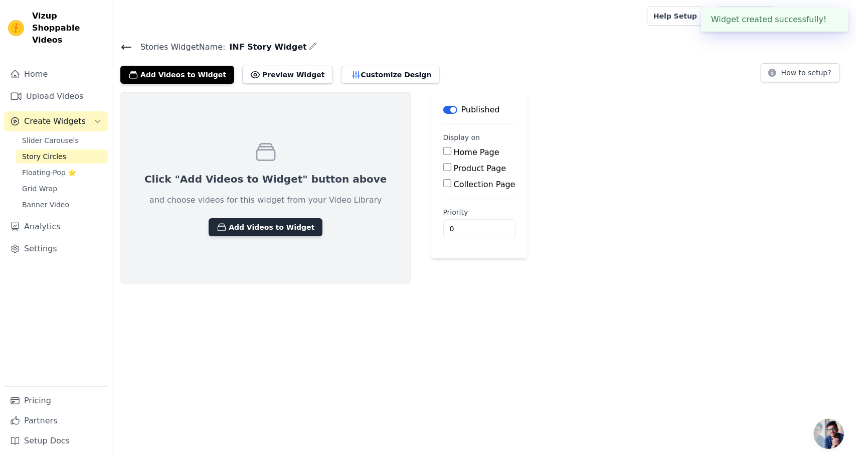
click at [259, 232] on button "Add Videos to Widget" at bounding box center [266, 227] width 114 height 18
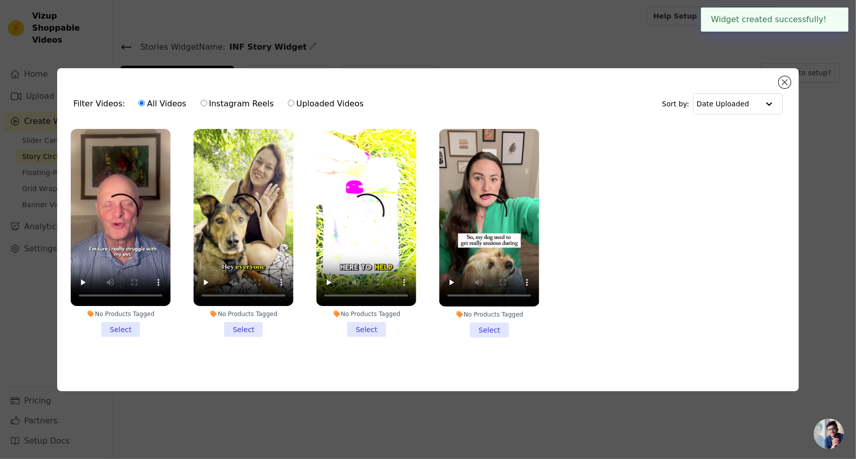
click at [245, 328] on li "No Products Tagged Select" at bounding box center [244, 233] width 100 height 209
click at [0, 0] on input "No Products Tagged Select" at bounding box center [0, 0] width 0 height 0
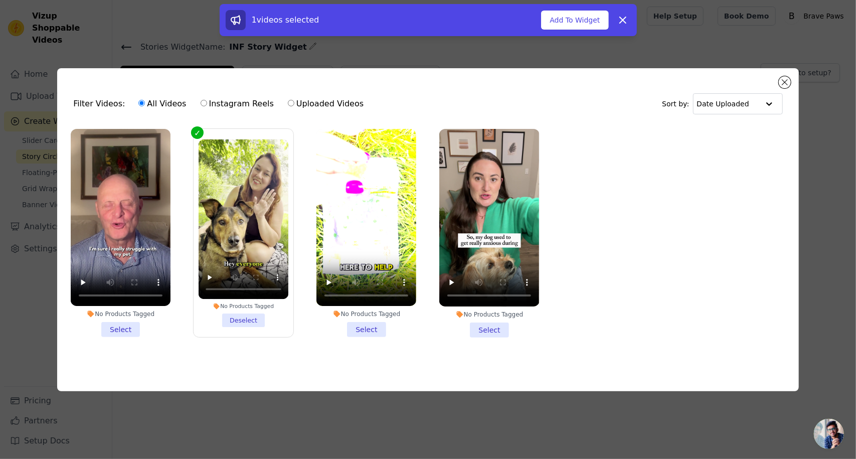
click at [470, 330] on li "No Products Tagged Select" at bounding box center [489, 233] width 100 height 209
click at [0, 0] on input "No Products Tagged Select" at bounding box center [0, 0] width 0 height 0
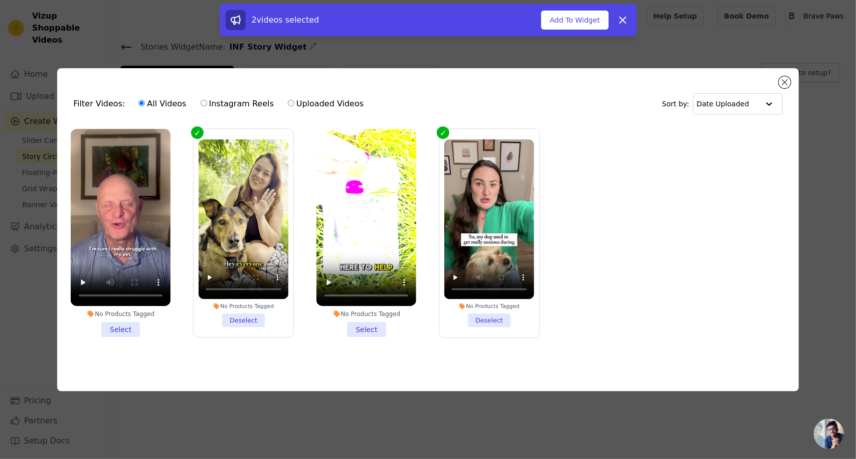
click at [377, 330] on li "No Products Tagged Select" at bounding box center [366, 233] width 100 height 209
click at [0, 0] on input "No Products Tagged Select" at bounding box center [0, 0] width 0 height 0
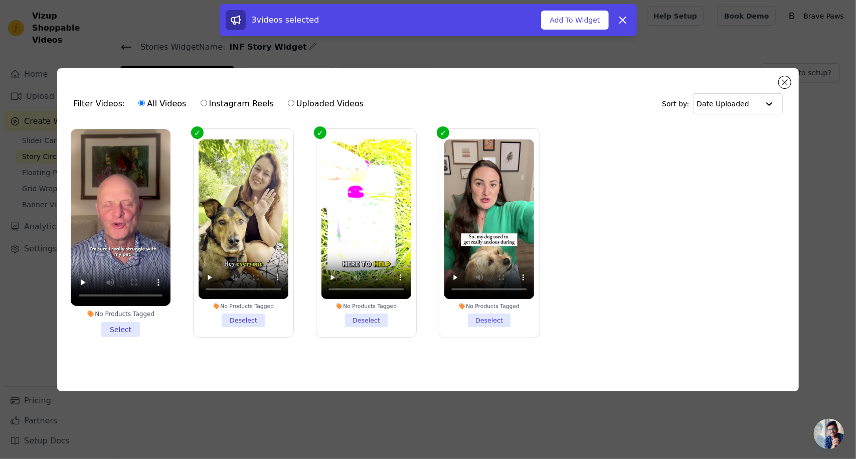
click at [127, 331] on li "No Products Tagged Select" at bounding box center [121, 233] width 100 height 209
click at [0, 0] on input "No Products Tagged Select" at bounding box center [0, 0] width 0 height 0
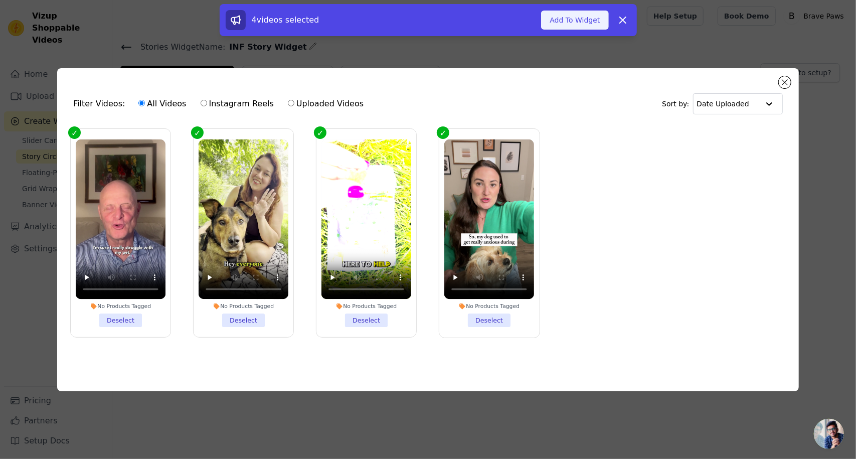
click at [596, 20] on button "Add To Widget" at bounding box center [574, 20] width 67 height 19
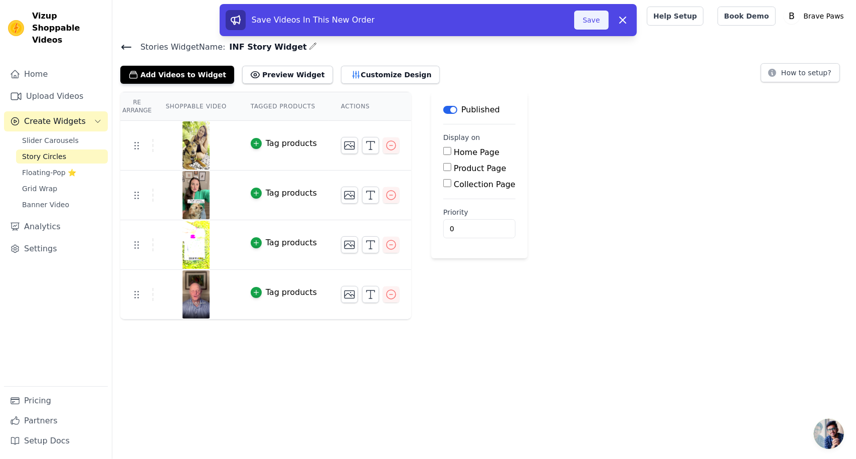
click at [587, 22] on button "Save" at bounding box center [591, 20] width 34 height 19
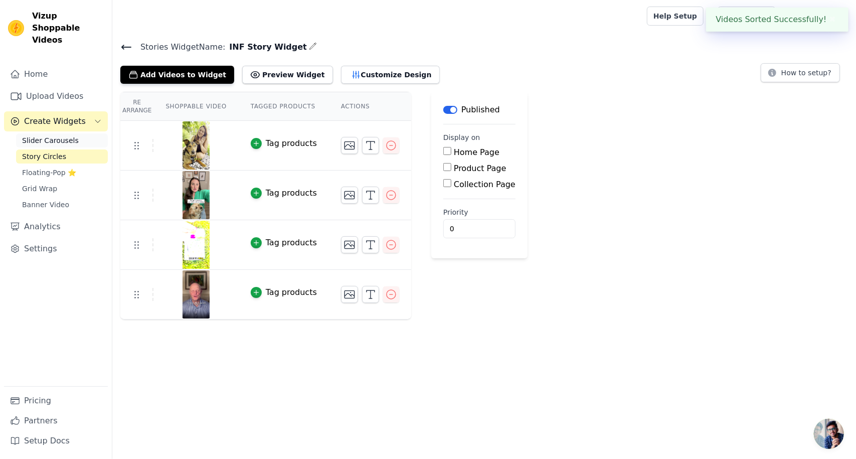
click at [51, 135] on span "Slider Carousels" at bounding box center [50, 140] width 57 height 10
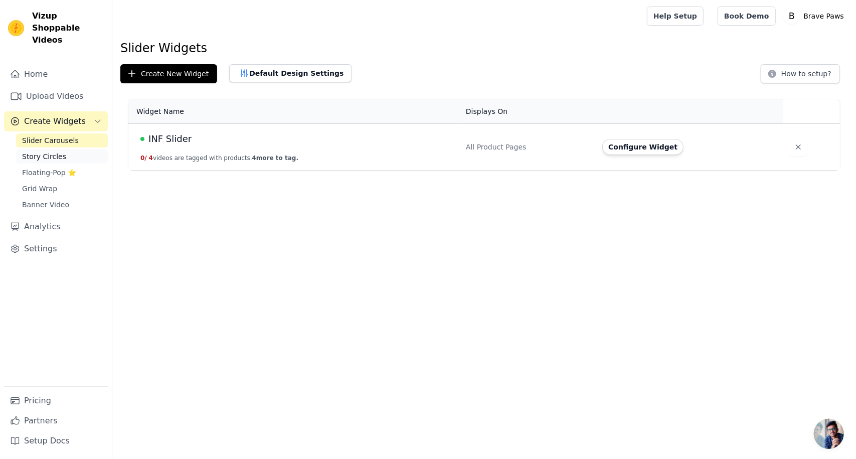
click at [54, 151] on span "Story Circles" at bounding box center [44, 156] width 44 height 10
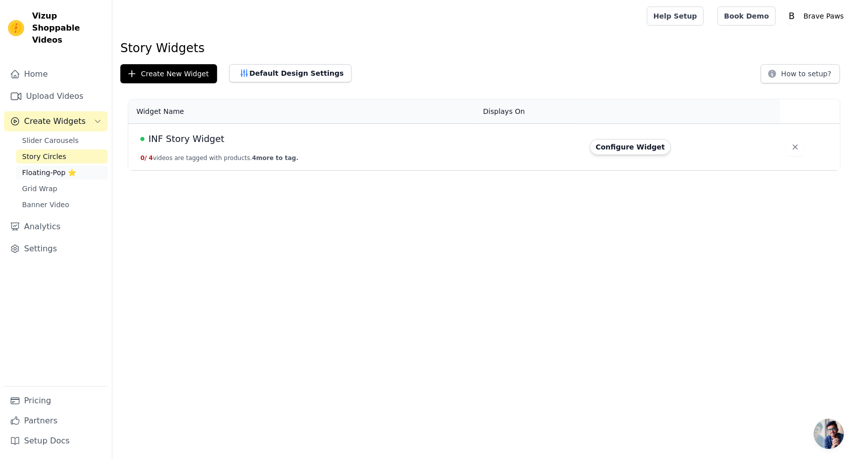
click at [45, 168] on span "Floating-Pop ⭐" at bounding box center [49, 173] width 54 height 10
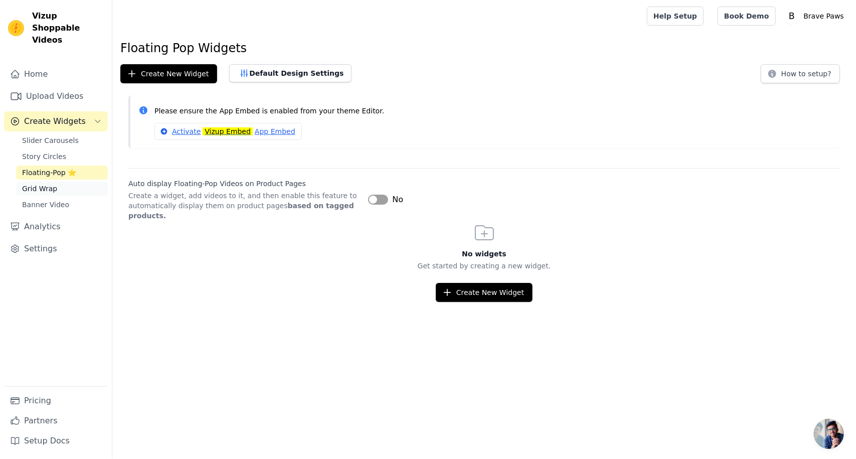
click at [44, 184] on span "Grid Wrap" at bounding box center [39, 189] width 35 height 10
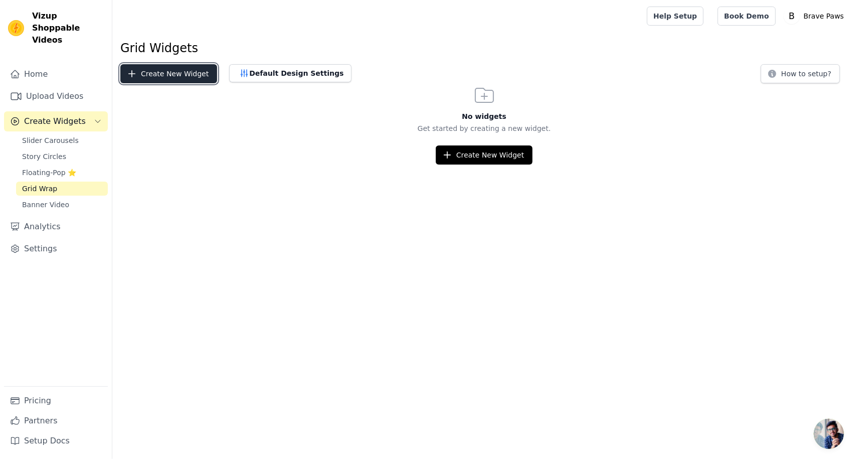
click at [152, 76] on button "Create New Widget" at bounding box center [168, 73] width 97 height 19
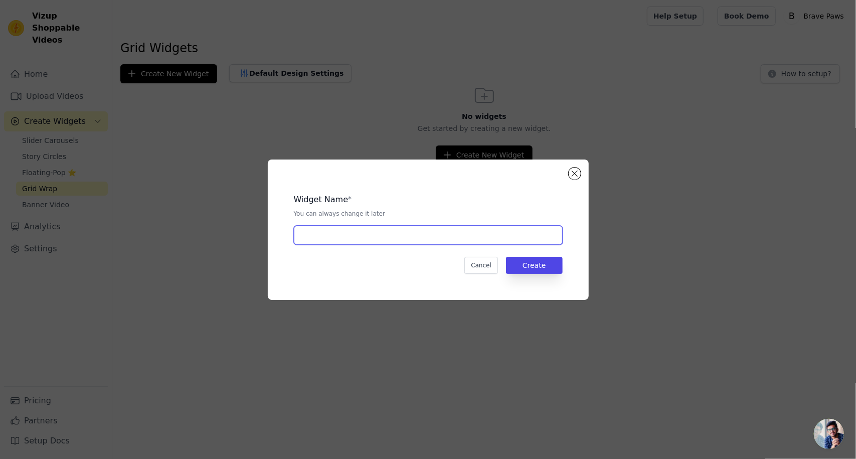
click at [315, 238] on input "text" at bounding box center [428, 235] width 269 height 19
type input "Grid Widget"
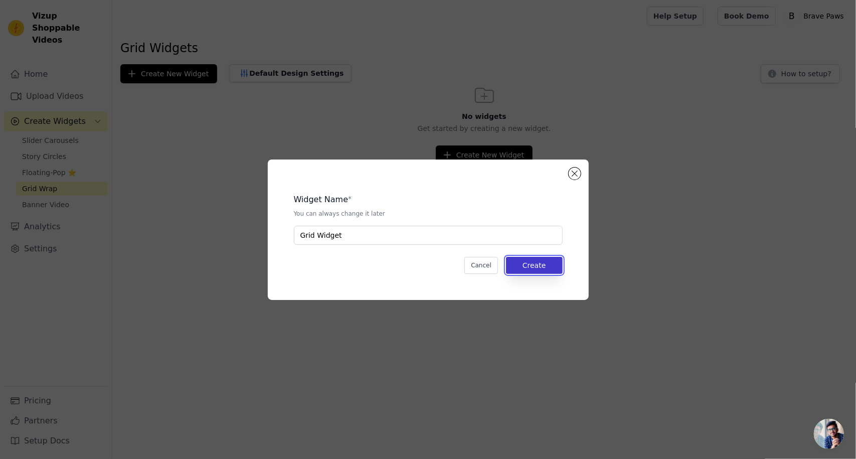
click at [555, 266] on button "Create" at bounding box center [534, 265] width 57 height 17
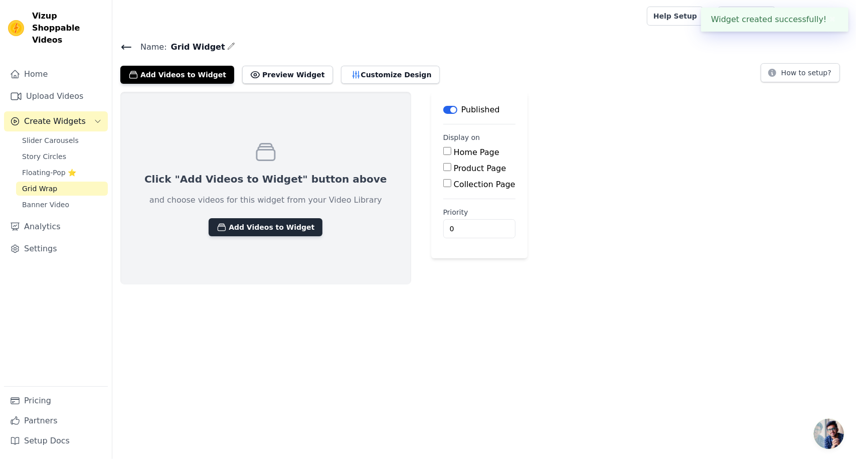
click at [269, 229] on button "Add Videos to Widget" at bounding box center [266, 227] width 114 height 18
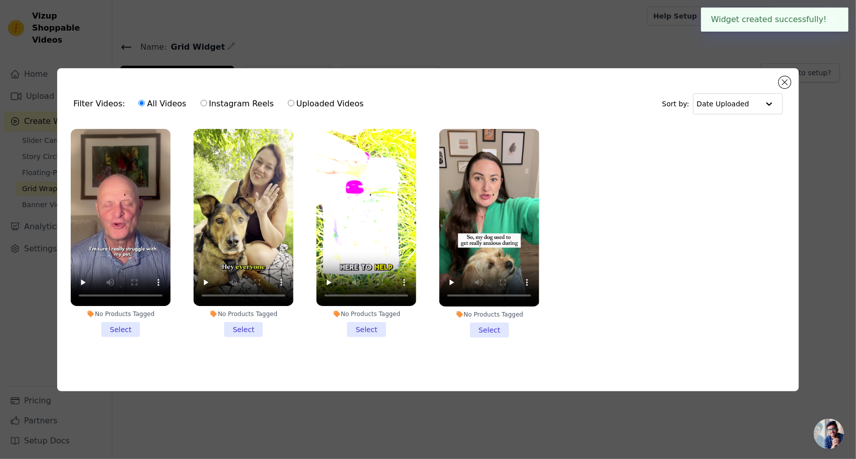
drag, startPoint x: 112, startPoint y: 335, endPoint x: 209, endPoint y: 336, distance: 96.3
click at [113, 334] on li "No Products Tagged Select" at bounding box center [121, 233] width 100 height 209
click at [0, 0] on input "No Products Tagged Select" at bounding box center [0, 0] width 0 height 0
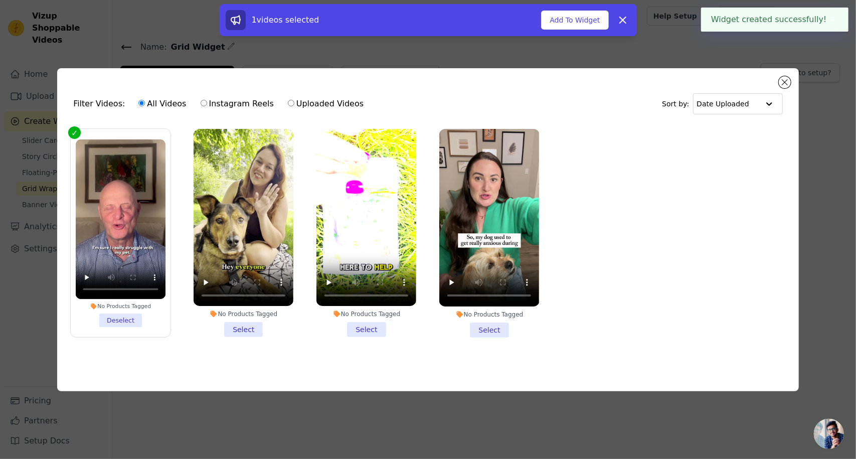
click at [243, 332] on li "No Products Tagged Select" at bounding box center [244, 233] width 100 height 209
click at [0, 0] on input "No Products Tagged Select" at bounding box center [0, 0] width 0 height 0
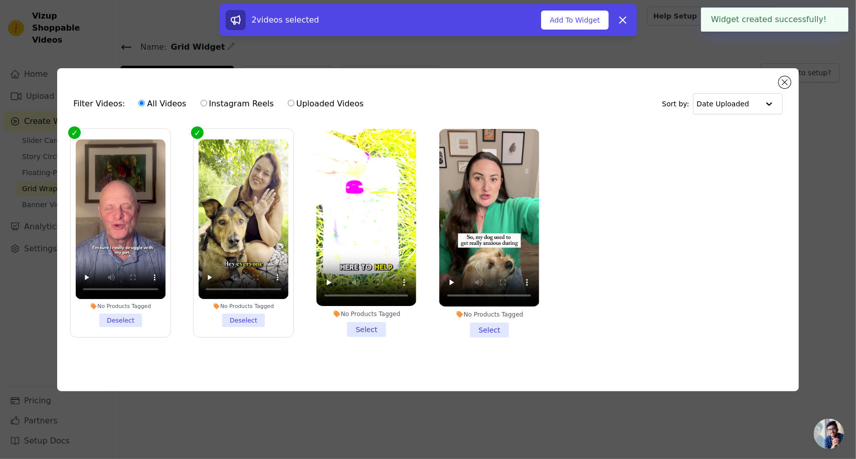
drag, startPoint x: 375, startPoint y: 331, endPoint x: 465, endPoint y: 344, distance: 91.2
click at [375, 331] on li "No Products Tagged Select" at bounding box center [366, 233] width 100 height 209
click at [0, 0] on input "No Products Tagged Select" at bounding box center [0, 0] width 0 height 0
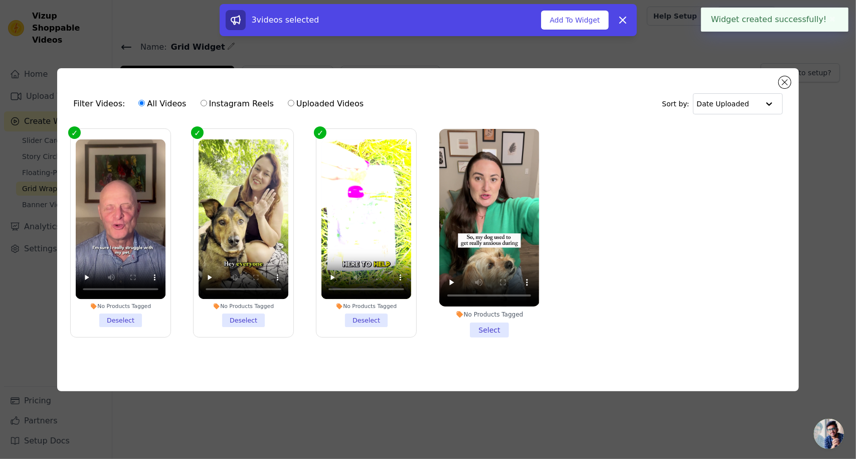
click at [498, 328] on li "No Products Tagged Select" at bounding box center [489, 233] width 100 height 209
click at [0, 0] on input "No Products Tagged Select" at bounding box center [0, 0] width 0 height 0
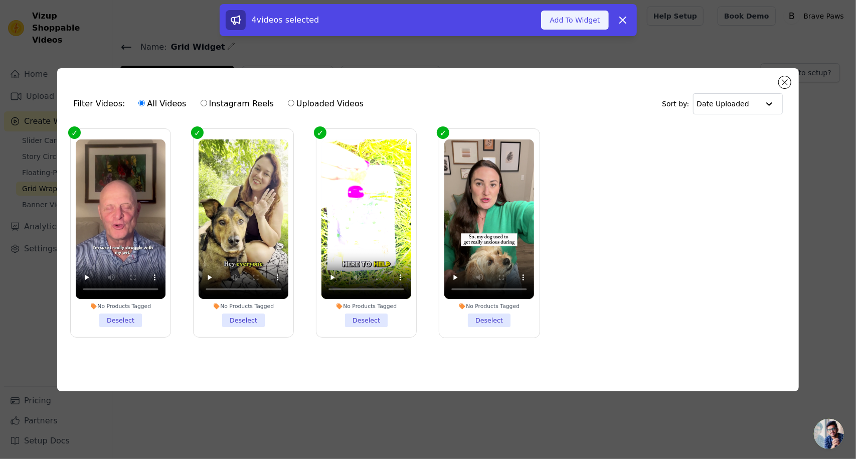
click at [595, 17] on button "Add To Widget" at bounding box center [574, 20] width 67 height 19
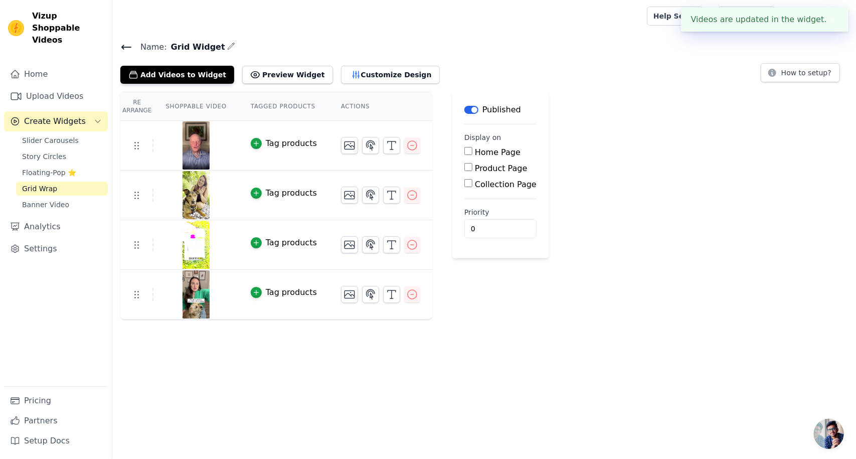
click at [600, 192] on div "Re Arrange Shoppable Video Tagged Products Actions Tag products Tag products Ta…" at bounding box center [484, 206] width 744 height 228
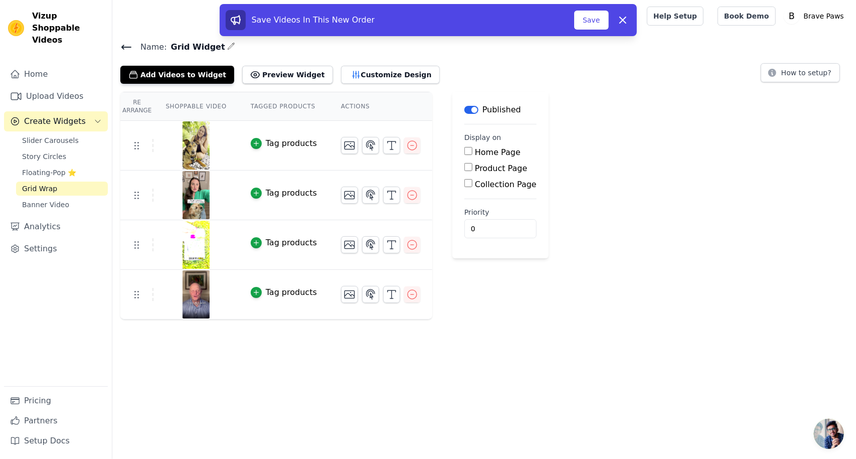
click at [595, 30] on div "Save Videos In This New Order Save Dismiss" at bounding box center [428, 20] width 405 height 20
click at [598, 20] on button "Save" at bounding box center [591, 20] width 34 height 19
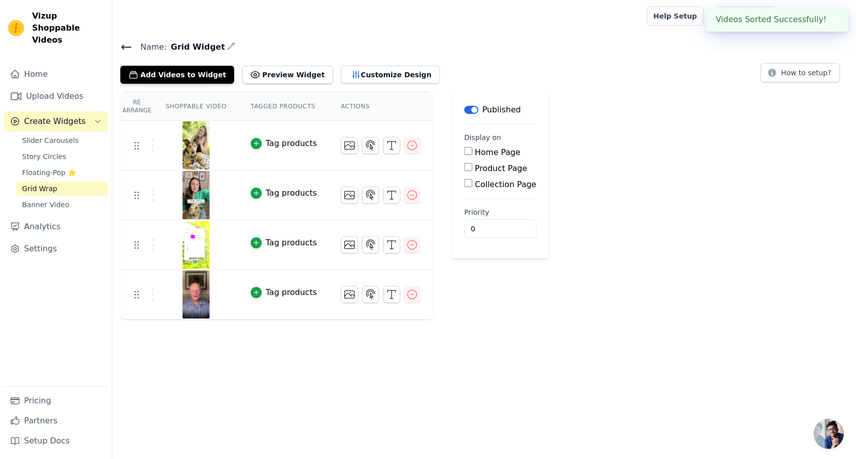
click at [464, 168] on input "Product Page" at bounding box center [468, 167] width 8 height 8
checkbox input "true"
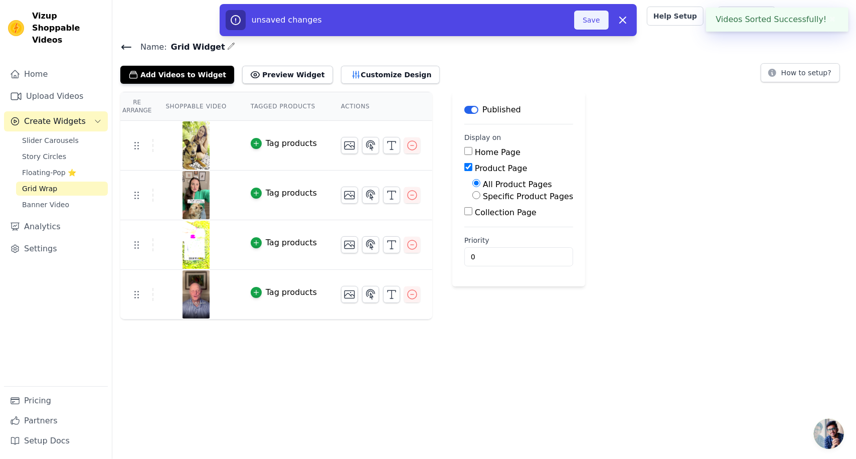
click at [587, 21] on button "Save" at bounding box center [591, 20] width 34 height 19
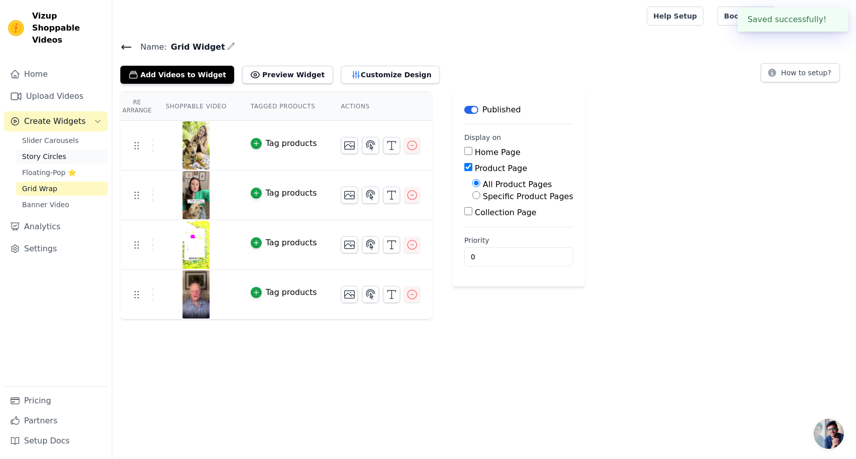
click at [48, 151] on span "Story Circles" at bounding box center [44, 156] width 44 height 10
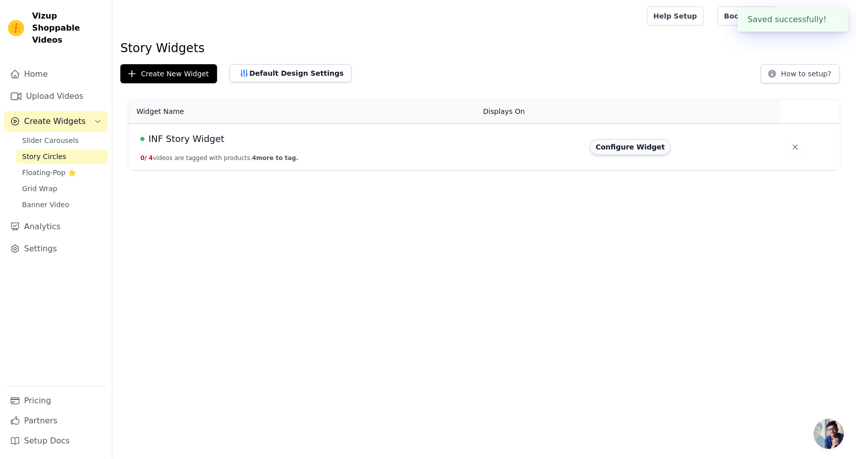
click at [624, 146] on button "Configure Widget" at bounding box center [630, 147] width 81 height 16
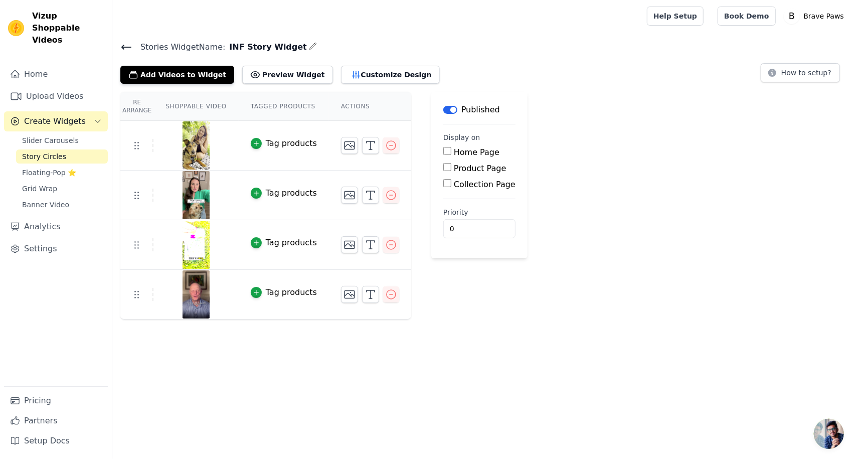
click at [443, 169] on input "Product Page" at bounding box center [447, 167] width 8 height 8
checkbox input "true"
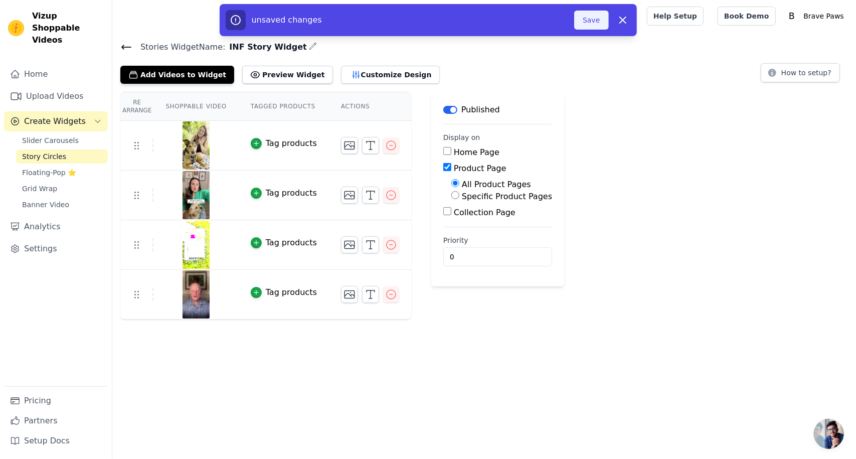
click at [583, 17] on button "Save" at bounding box center [591, 20] width 34 height 19
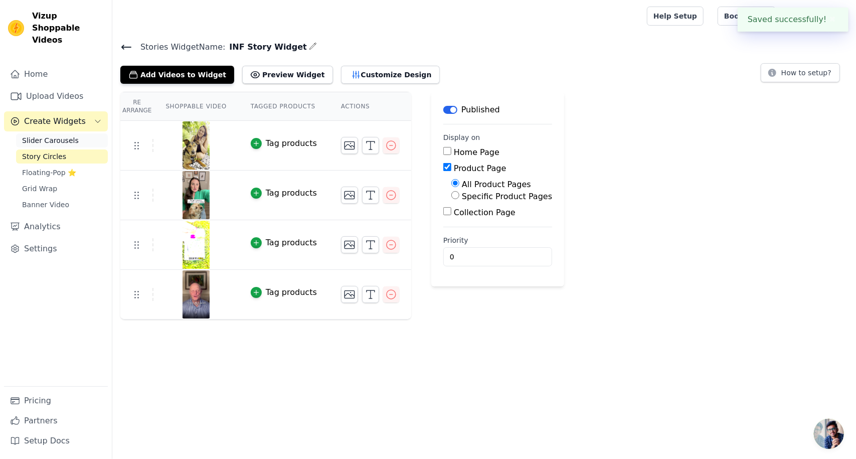
click at [56, 135] on span "Slider Carousels" at bounding box center [50, 140] width 57 height 10
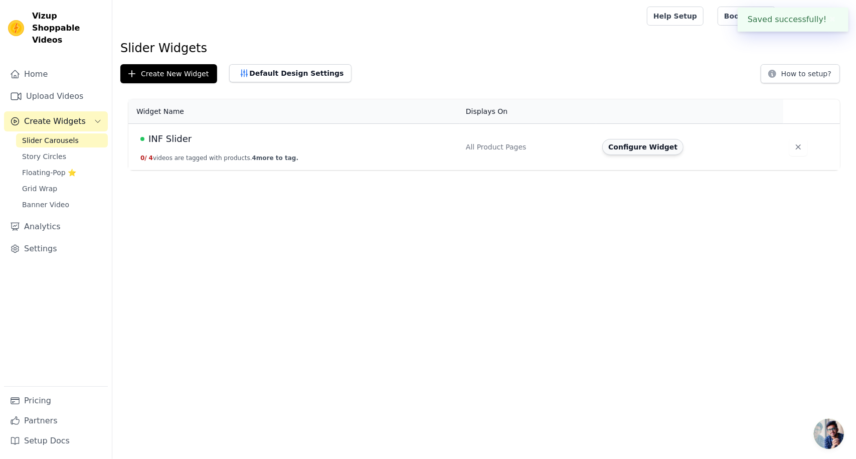
click at [622, 142] on button "Configure Widget" at bounding box center [642, 147] width 81 height 16
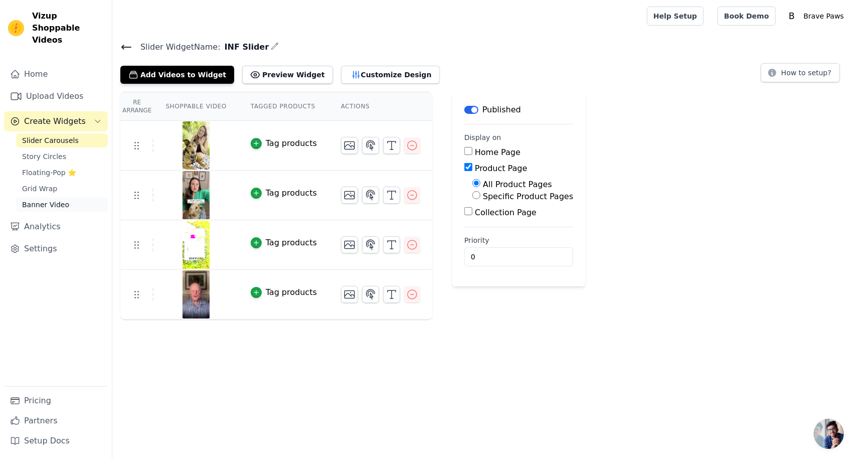
click at [47, 200] on span "Banner Video" at bounding box center [45, 205] width 47 height 10
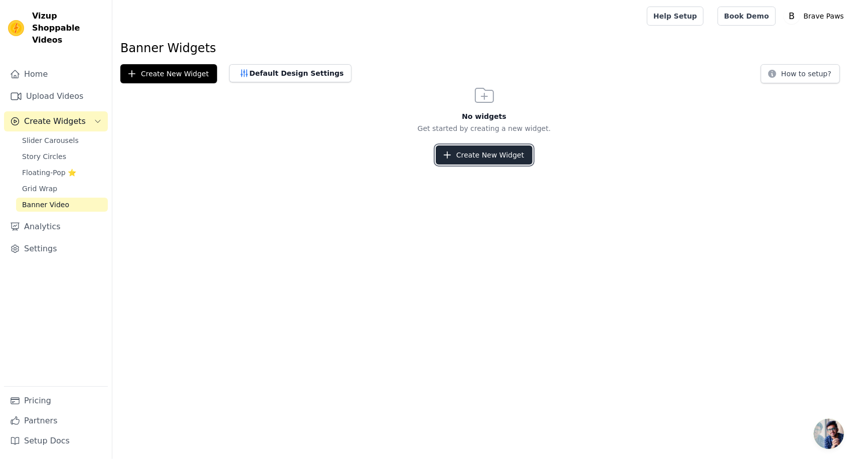
click at [456, 157] on button "Create New Widget" at bounding box center [484, 154] width 97 height 19
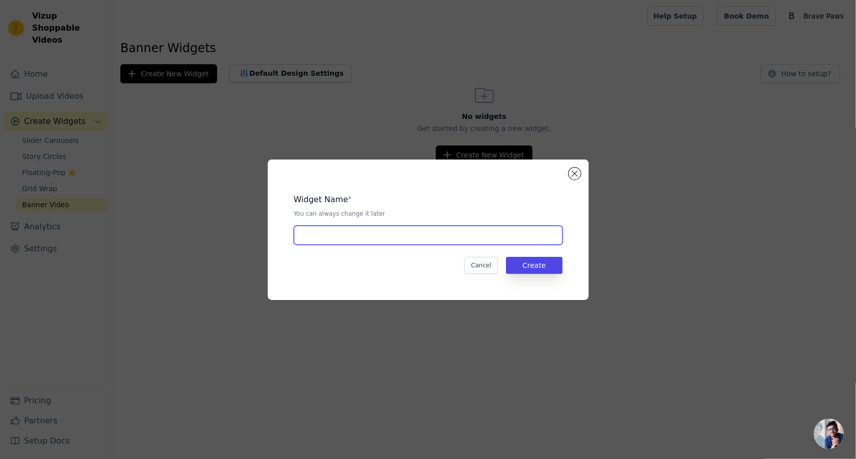
click at [325, 241] on input "text" at bounding box center [428, 235] width 269 height 19
drag, startPoint x: 292, startPoint y: 237, endPoint x: 284, endPoint y: 237, distance: 8.5
click at [284, 237] on div "Widget Name * You can always change it later N Cancel Create" at bounding box center [428, 230] width 289 height 108
type input "Banner"
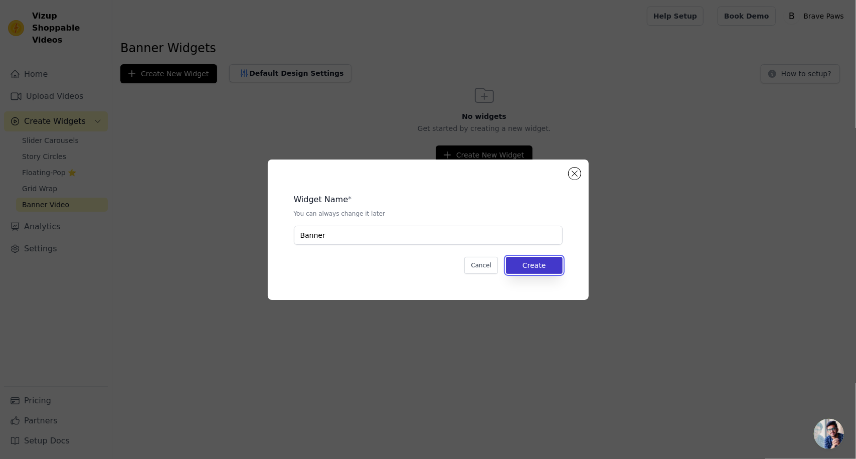
click at [534, 260] on button "Create" at bounding box center [534, 265] width 57 height 17
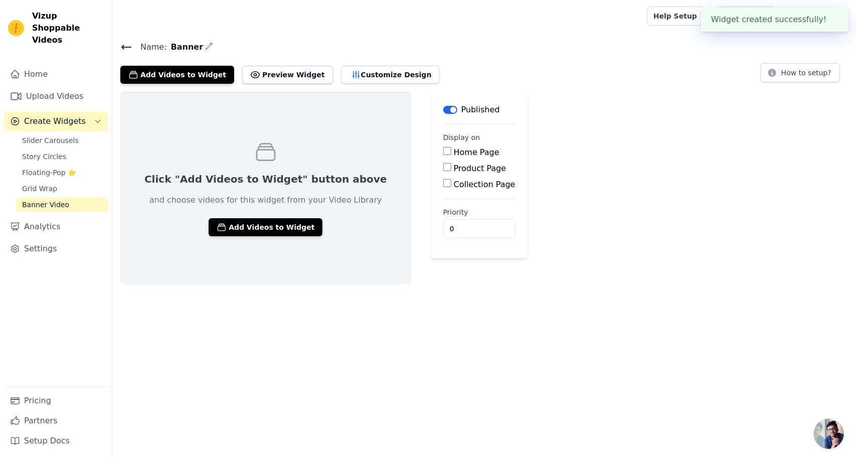
click at [443, 168] on input "Product Page" at bounding box center [447, 167] width 8 height 8
checkbox input "true"
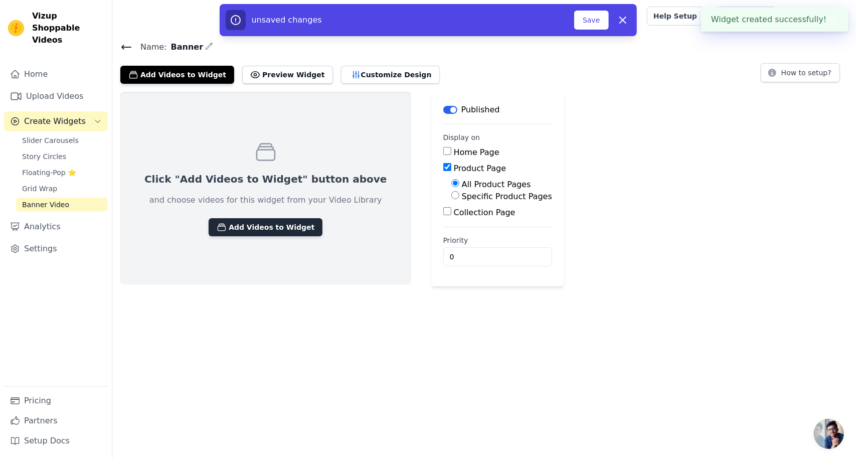
click at [261, 228] on button "Add Videos to Widget" at bounding box center [266, 227] width 114 height 18
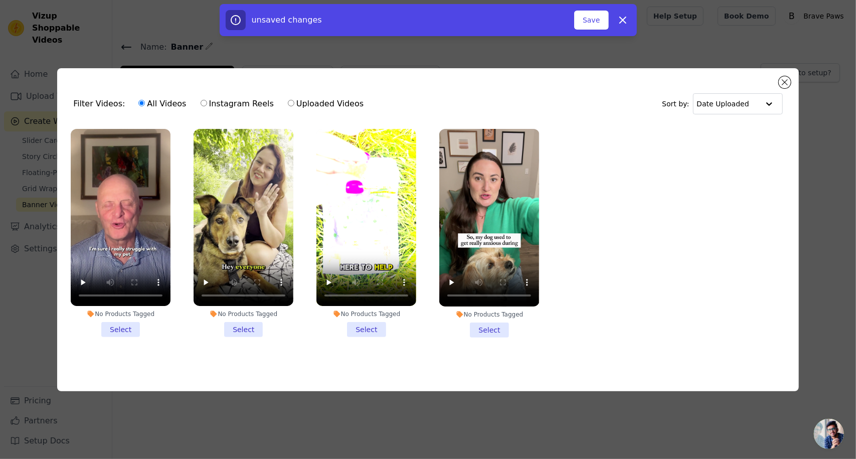
click at [107, 327] on li "No Products Tagged Select" at bounding box center [121, 233] width 100 height 209
click at [0, 0] on input "No Products Tagged Select" at bounding box center [0, 0] width 0 height 0
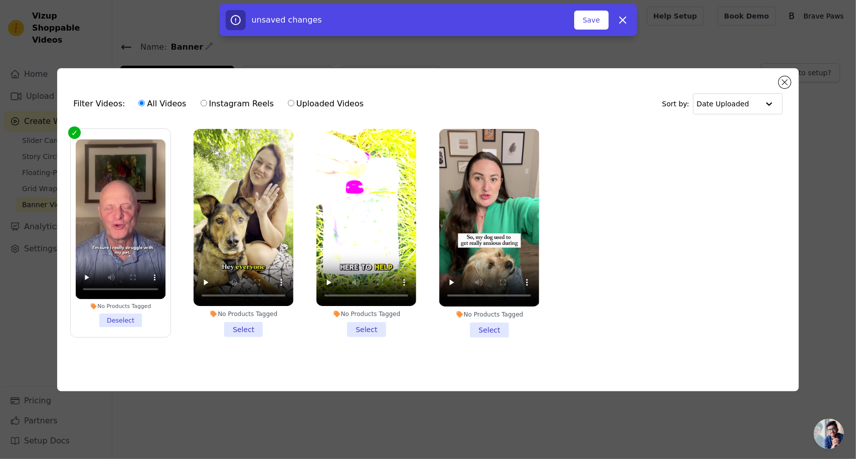
click at [235, 323] on li "No Products Tagged Select" at bounding box center [244, 233] width 100 height 209
click at [0, 0] on input "No Products Tagged Select" at bounding box center [0, 0] width 0 height 0
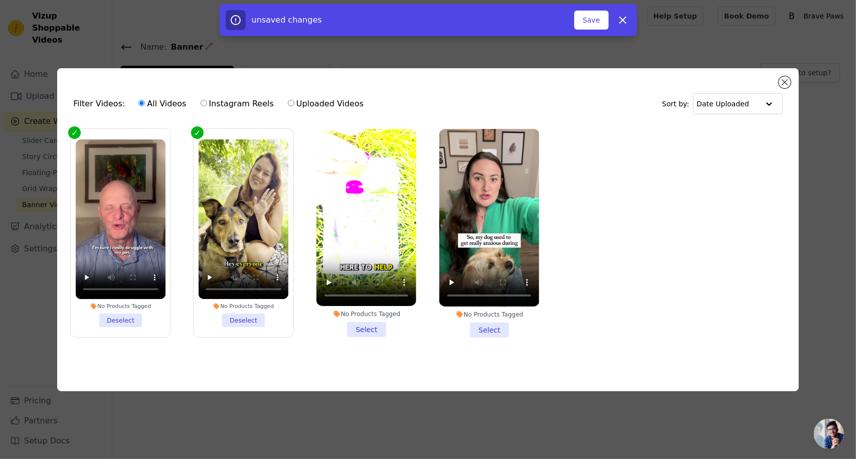
click at [362, 329] on li "No Products Tagged Select" at bounding box center [366, 233] width 100 height 209
click at [0, 0] on input "No Products Tagged Select" at bounding box center [0, 0] width 0 height 0
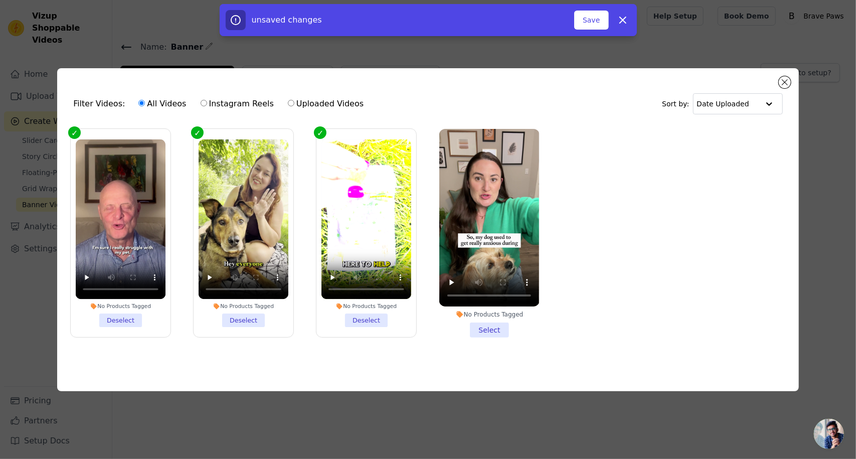
click at [486, 330] on li "No Products Tagged Select" at bounding box center [489, 233] width 100 height 209
click at [0, 0] on input "No Products Tagged Select" at bounding box center [0, 0] width 0 height 0
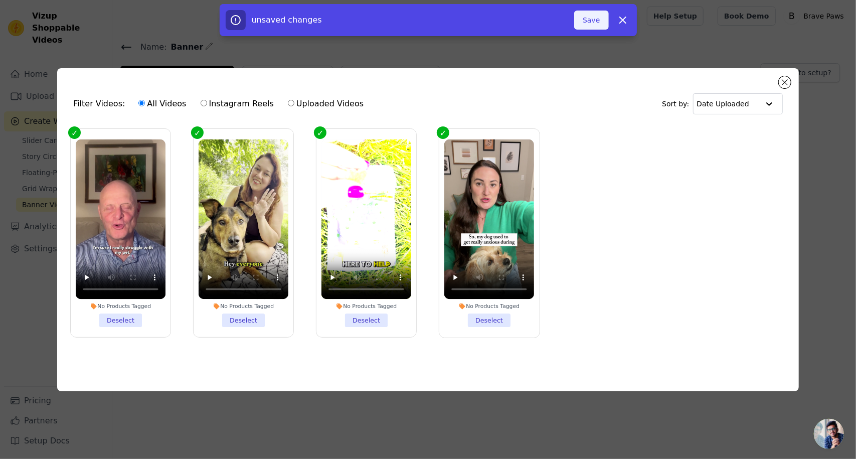
click at [581, 22] on button "Save" at bounding box center [591, 20] width 34 height 19
click at [591, 18] on button "Add To Widget" at bounding box center [574, 20] width 67 height 19
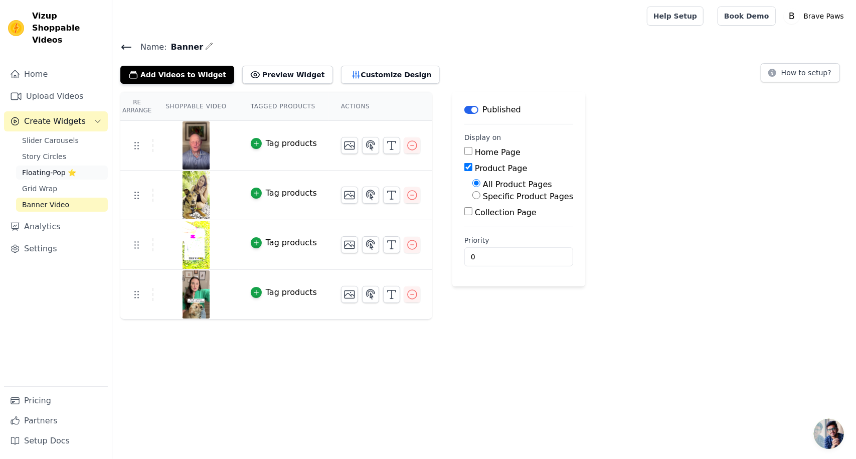
click at [46, 168] on span "Floating-Pop ⭐" at bounding box center [49, 173] width 54 height 10
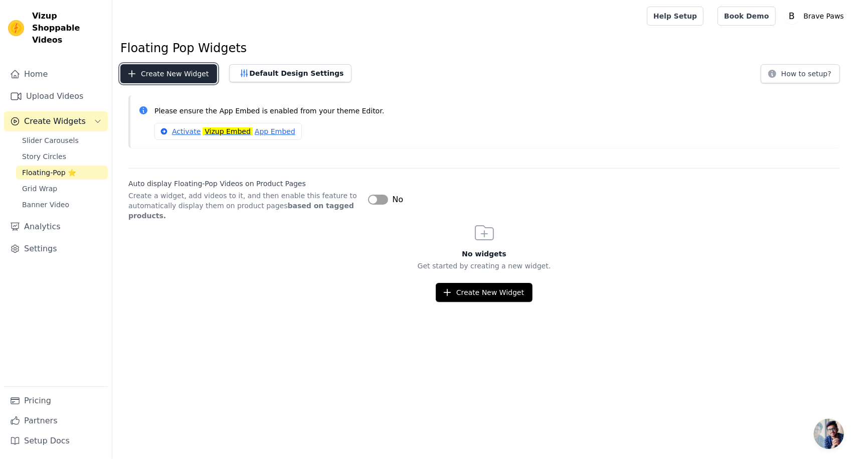
click at [183, 77] on button "Create New Widget" at bounding box center [168, 73] width 97 height 19
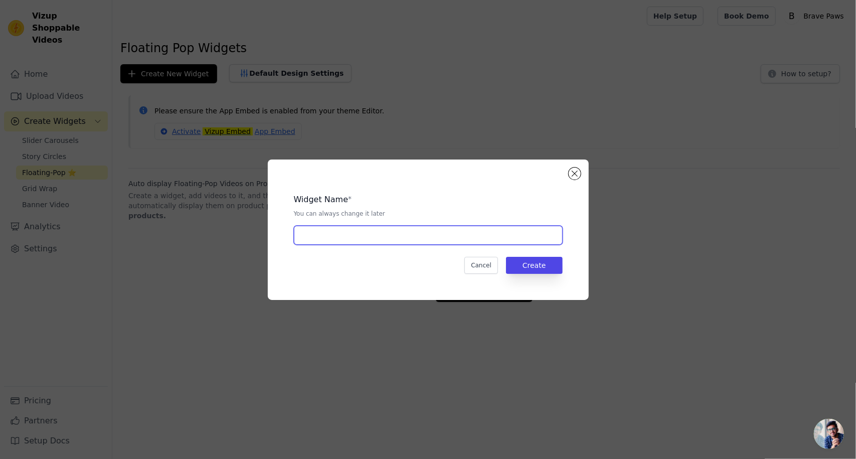
click at [340, 228] on input "text" at bounding box center [428, 235] width 269 height 19
type input "Floating Widget"
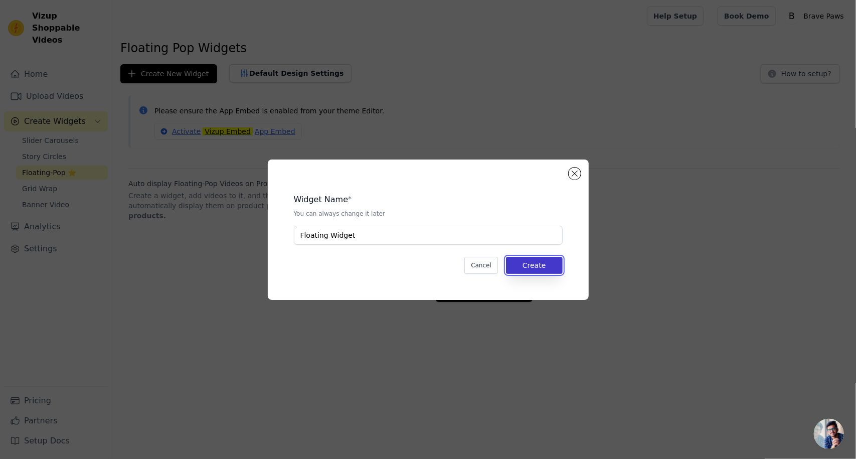
click at [543, 269] on button "Create" at bounding box center [534, 265] width 57 height 17
